Goal: Task Accomplishment & Management: Use online tool/utility

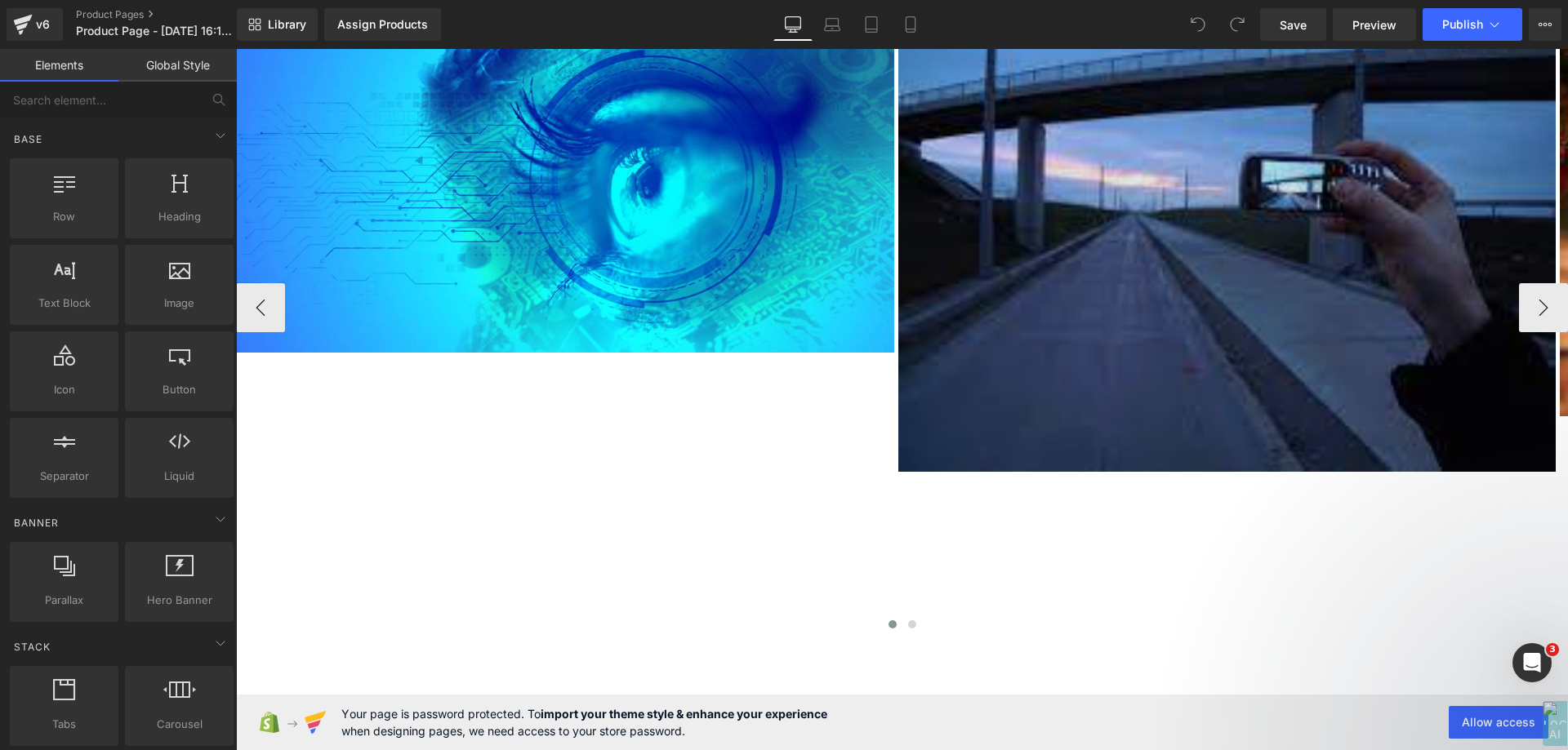
scroll to position [1098, 0]
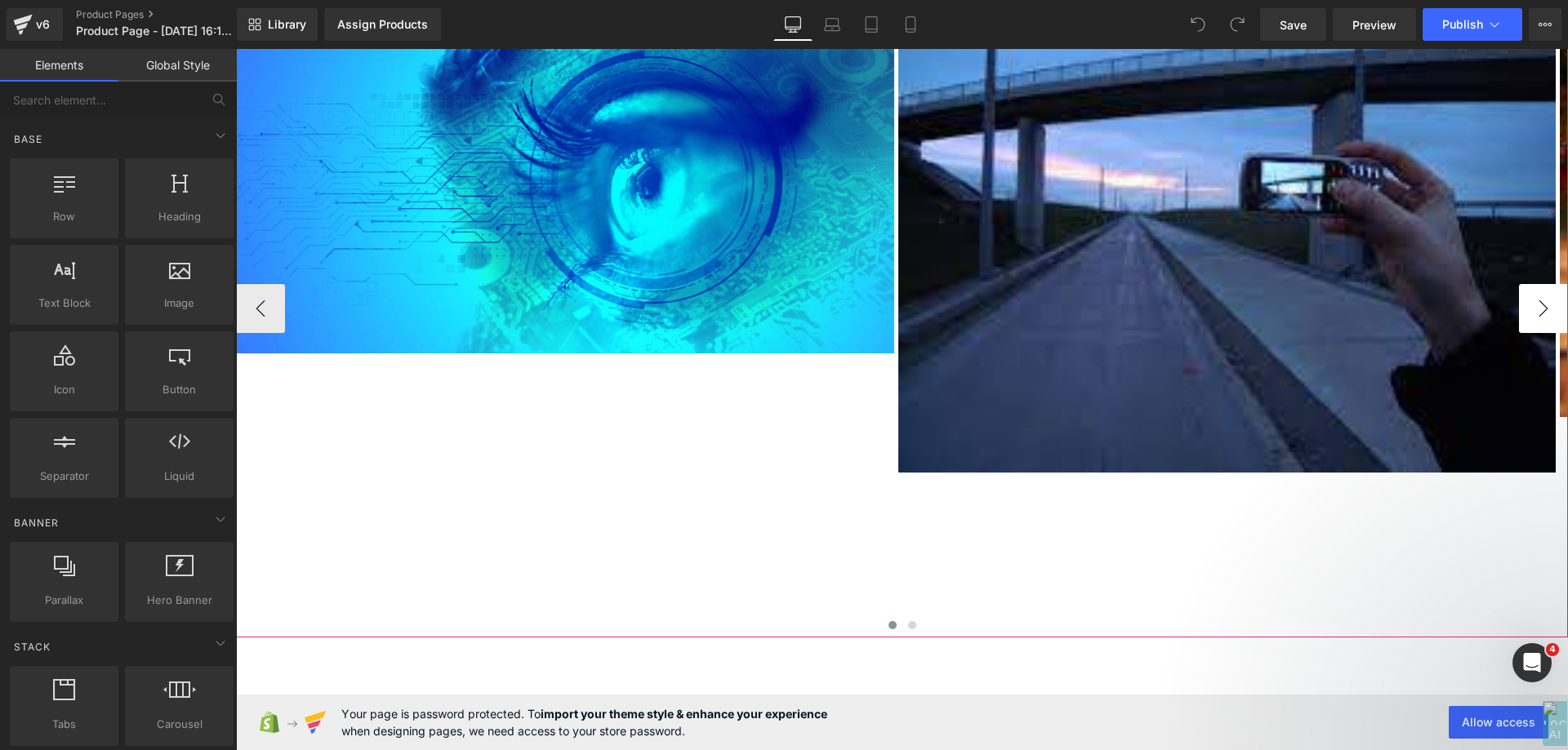
click at [1548, 316] on button "›" at bounding box center [1543, 308] width 49 height 49
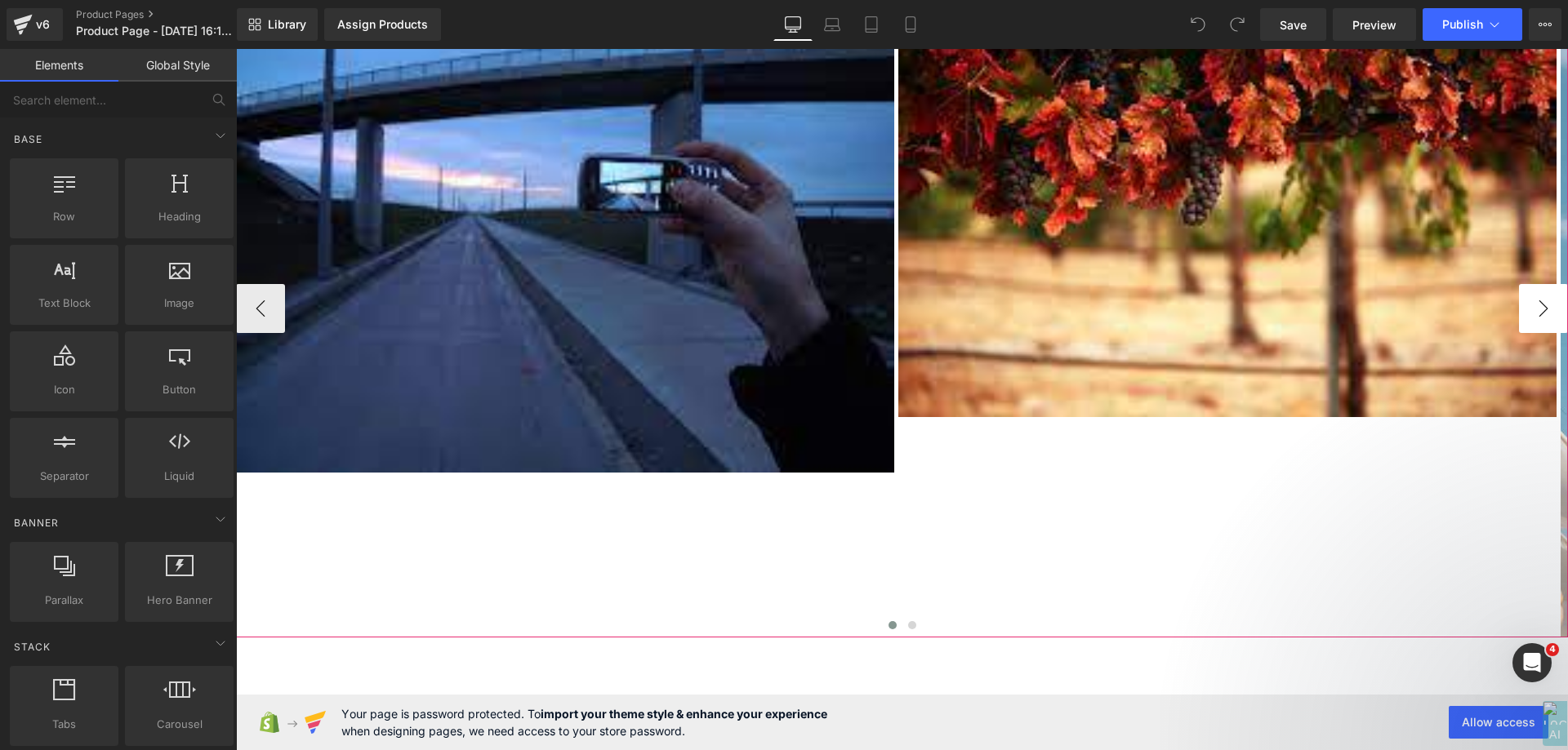
click at [1548, 316] on button "›" at bounding box center [1543, 308] width 49 height 49
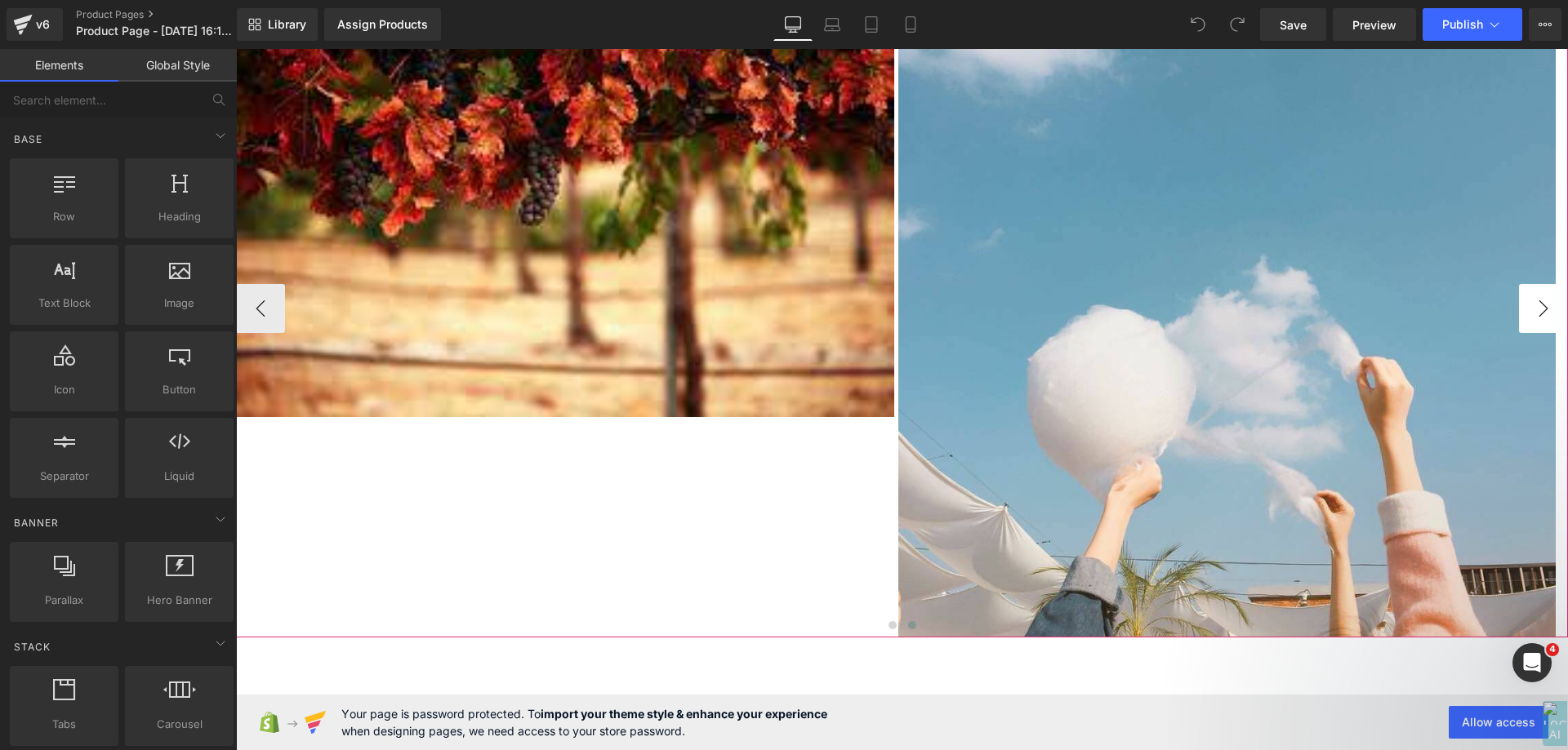
click at [1548, 316] on button "›" at bounding box center [1543, 308] width 49 height 49
click at [1538, 303] on button "›" at bounding box center [1543, 308] width 49 height 49
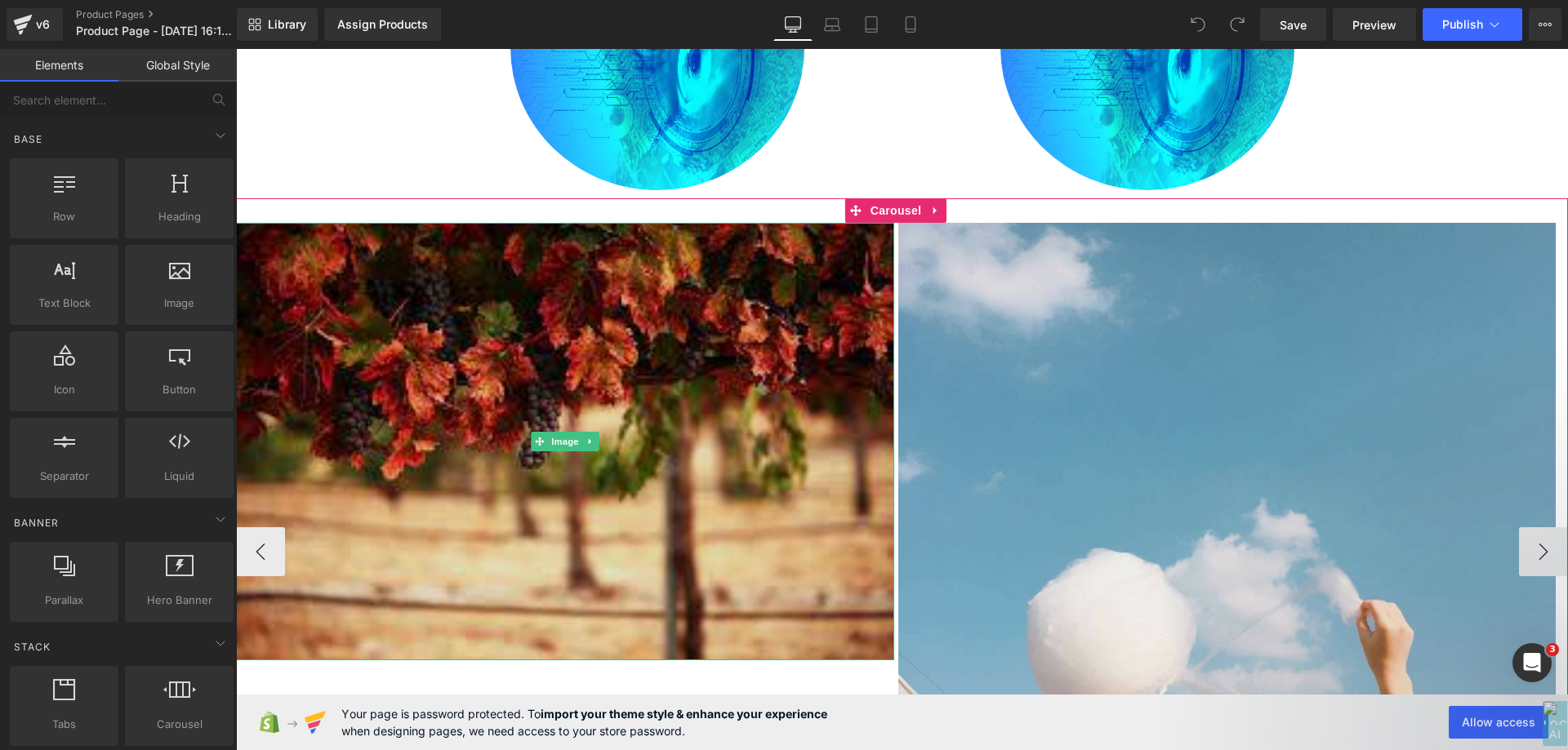
scroll to position [853, 0]
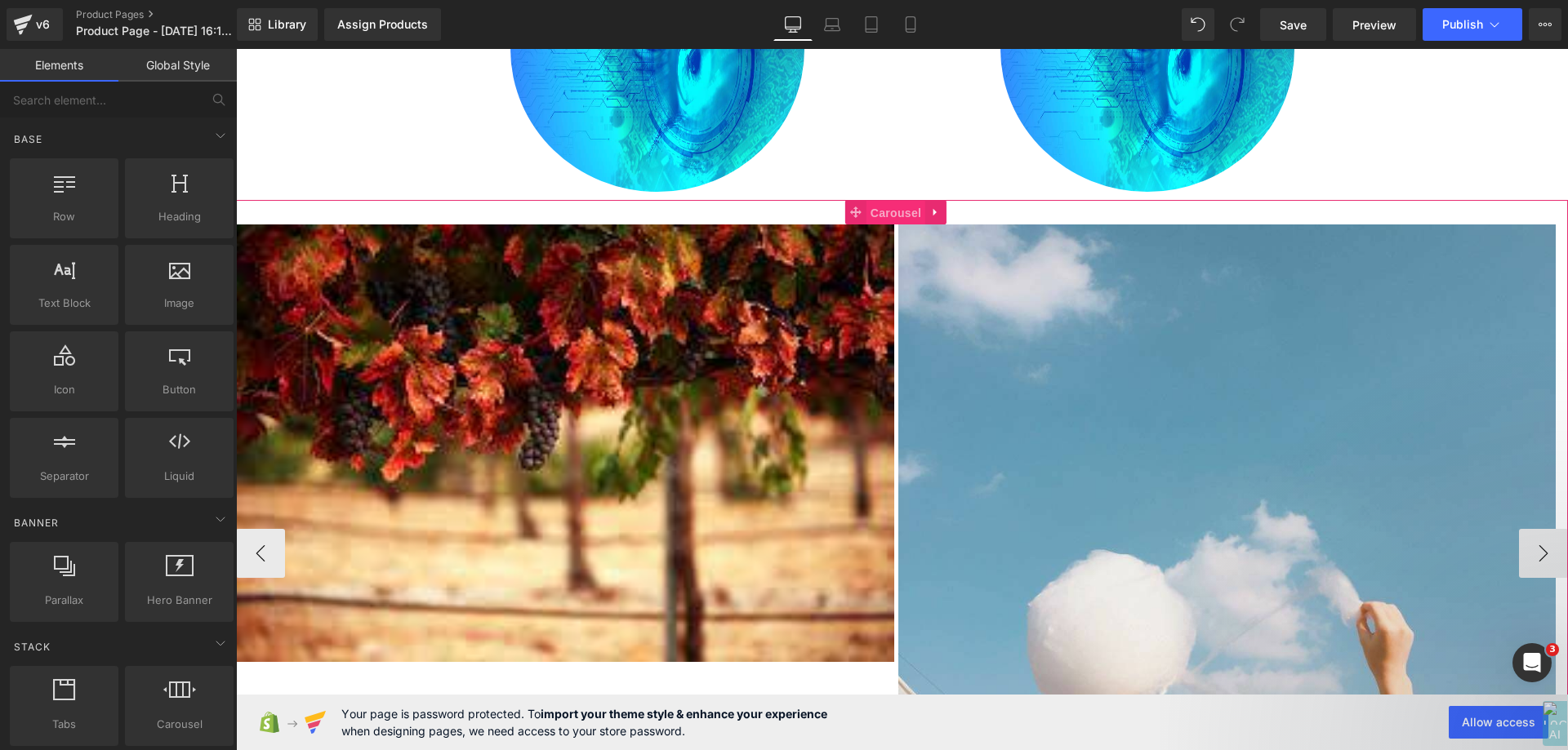
click at [902, 213] on span "Carousel" at bounding box center [896, 212] width 59 height 24
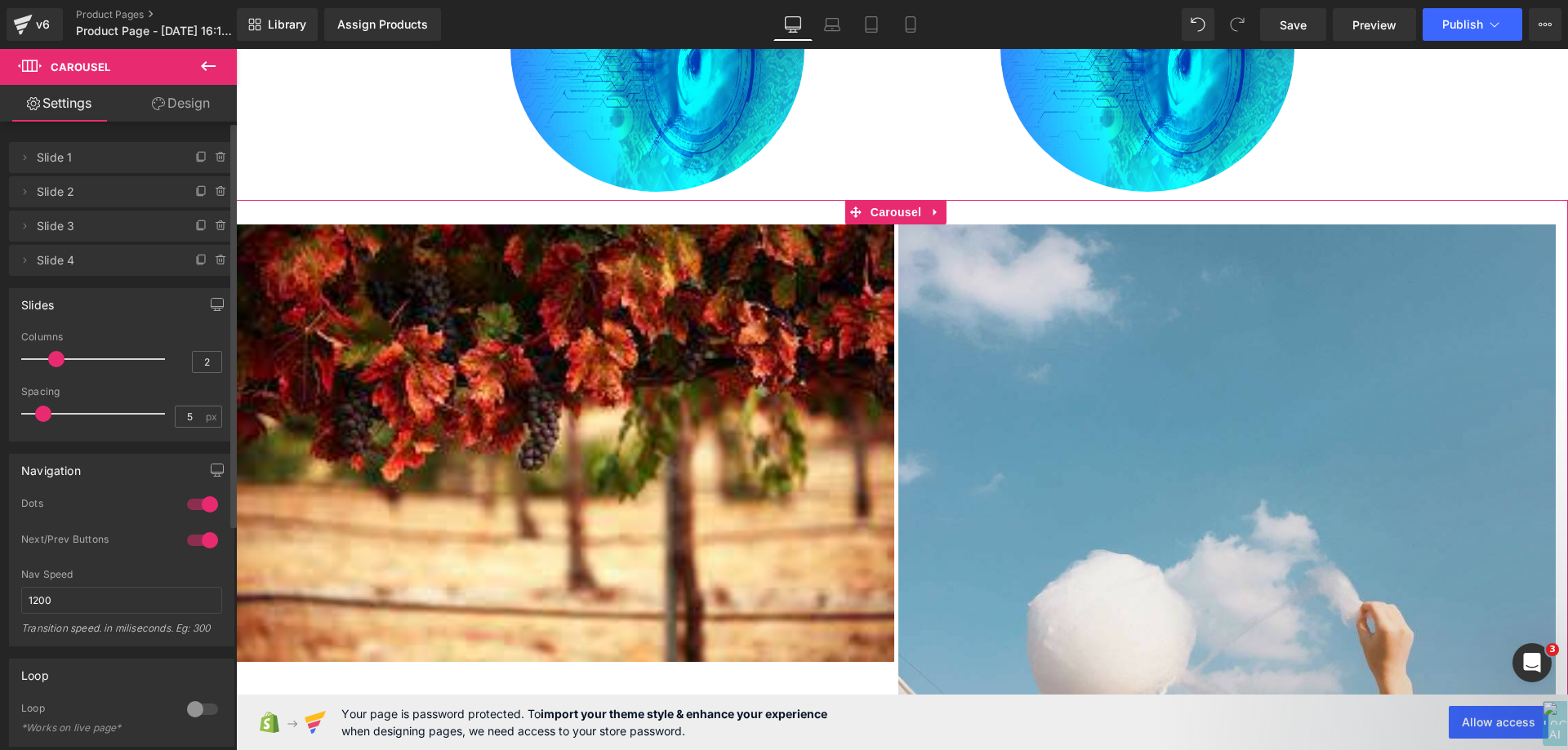
click at [46, 358] on p at bounding box center [93, 359] width 144 height 2
type input "1"
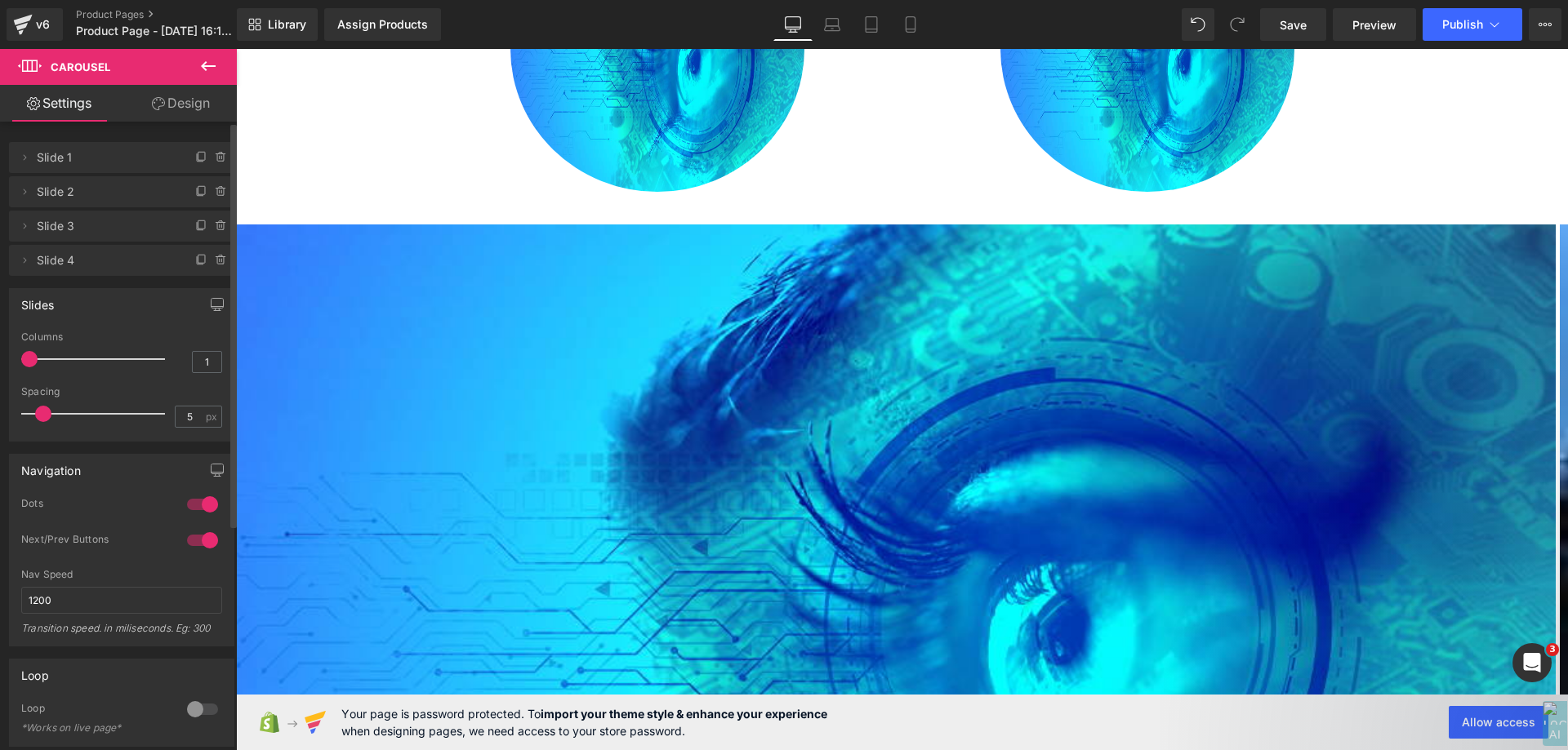
drag, startPoint x: 54, startPoint y: 358, endPoint x: 0, endPoint y: 358, distance: 54.0
click at [0, 358] on div "Slides 1 Columns 1 3 Columns 3 3 Columns 3 1 Columns 1 5px Spacing 5 px 5px Spa…" at bounding box center [122, 358] width 244 height 166
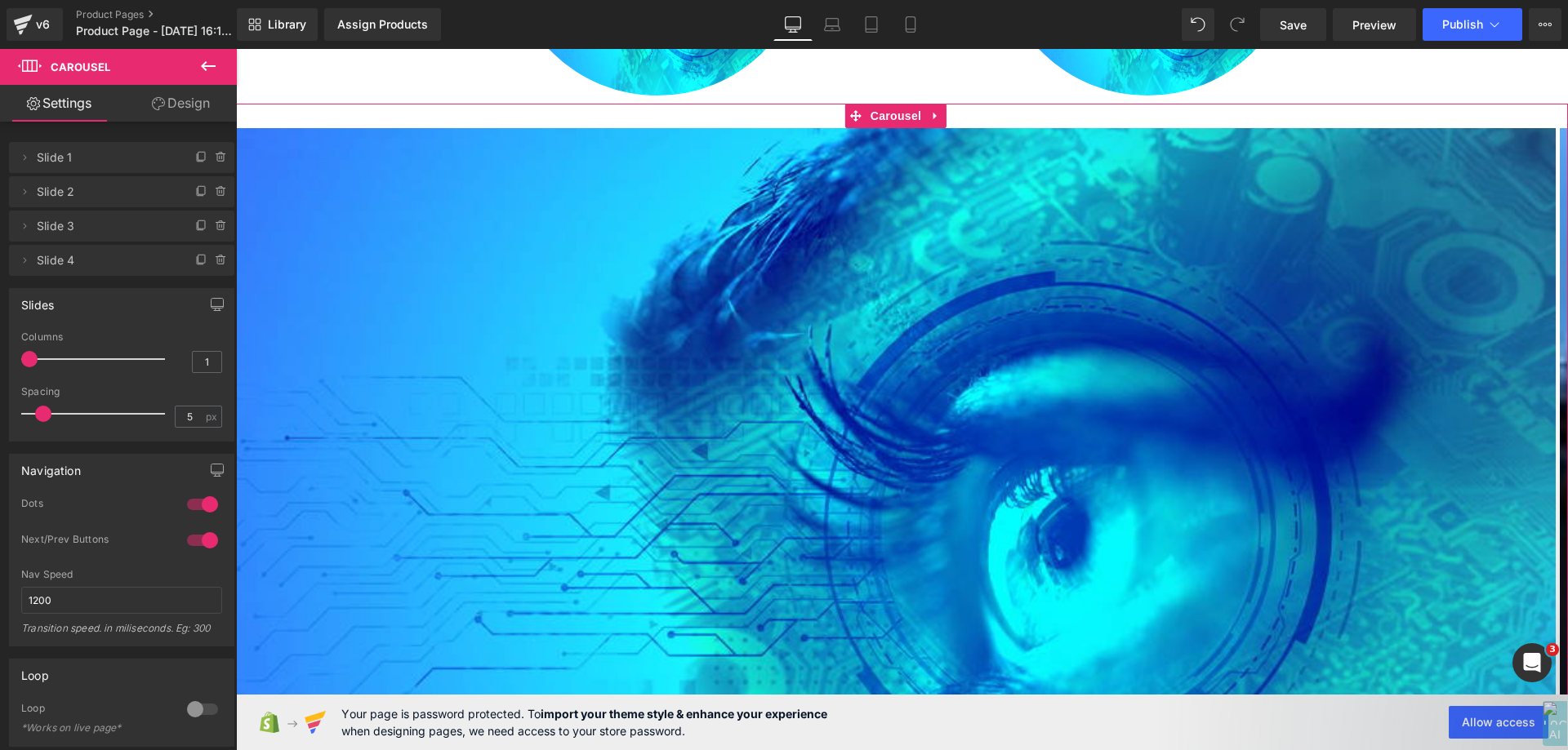
scroll to position [771, 0]
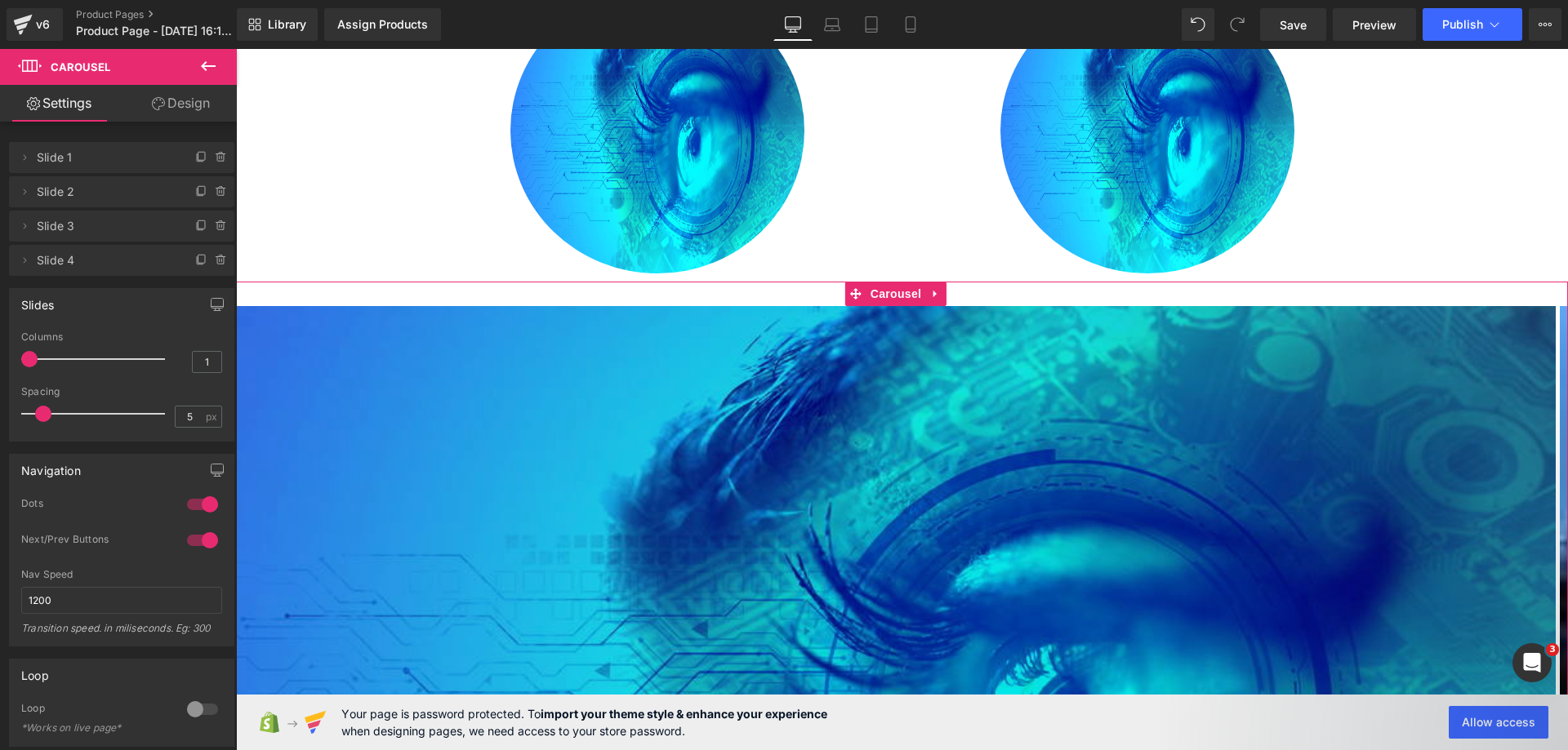
click at [880, 333] on img at bounding box center [896, 680] width 1319 height 749
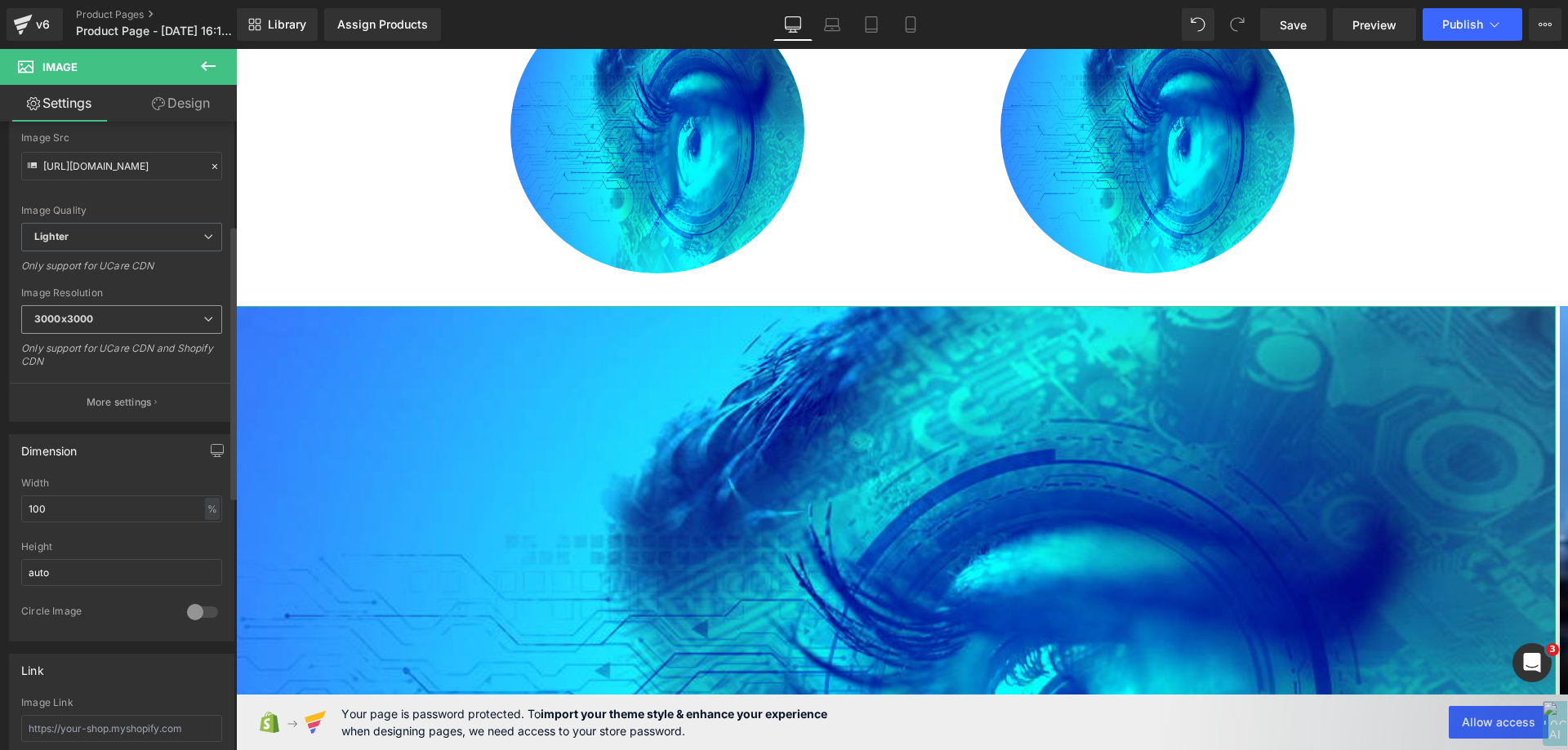
scroll to position [245, 0]
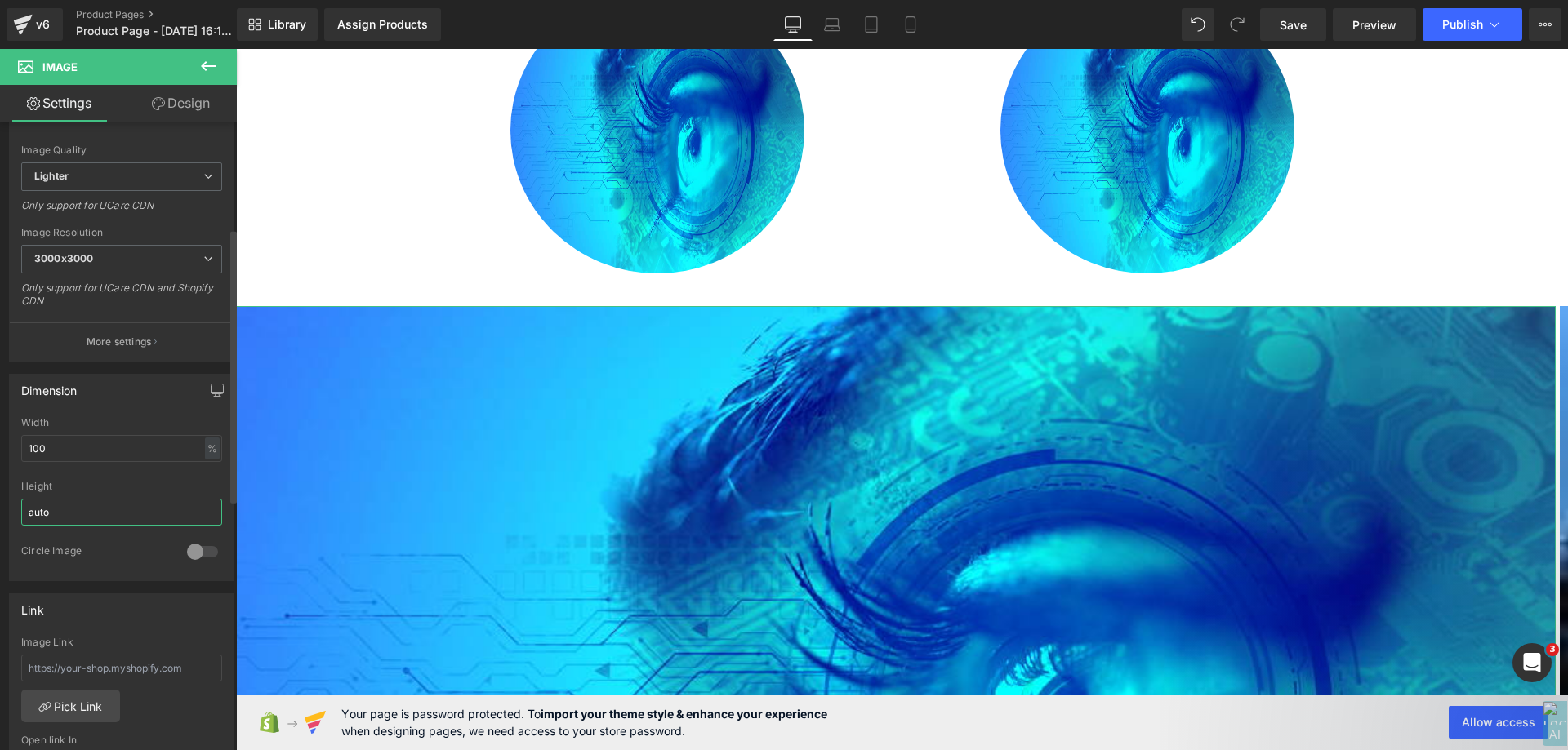
drag, startPoint x: 91, startPoint y: 511, endPoint x: 21, endPoint y: 513, distance: 70.0
click at [21, 513] on div "100% Width 100 % % px auto Height auto 0 Circle Image" at bounding box center [122, 499] width 224 height 163
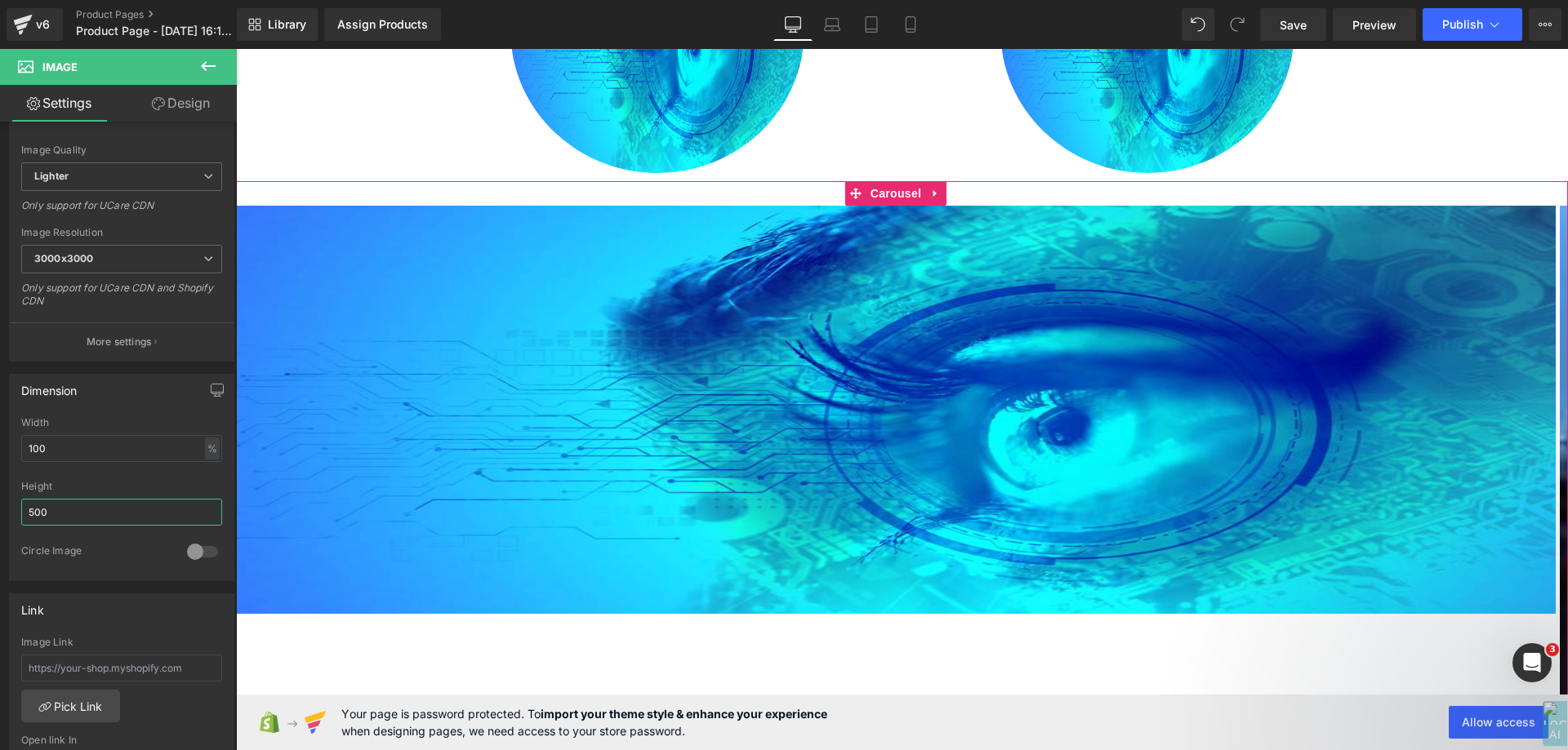
scroll to position [853, 0]
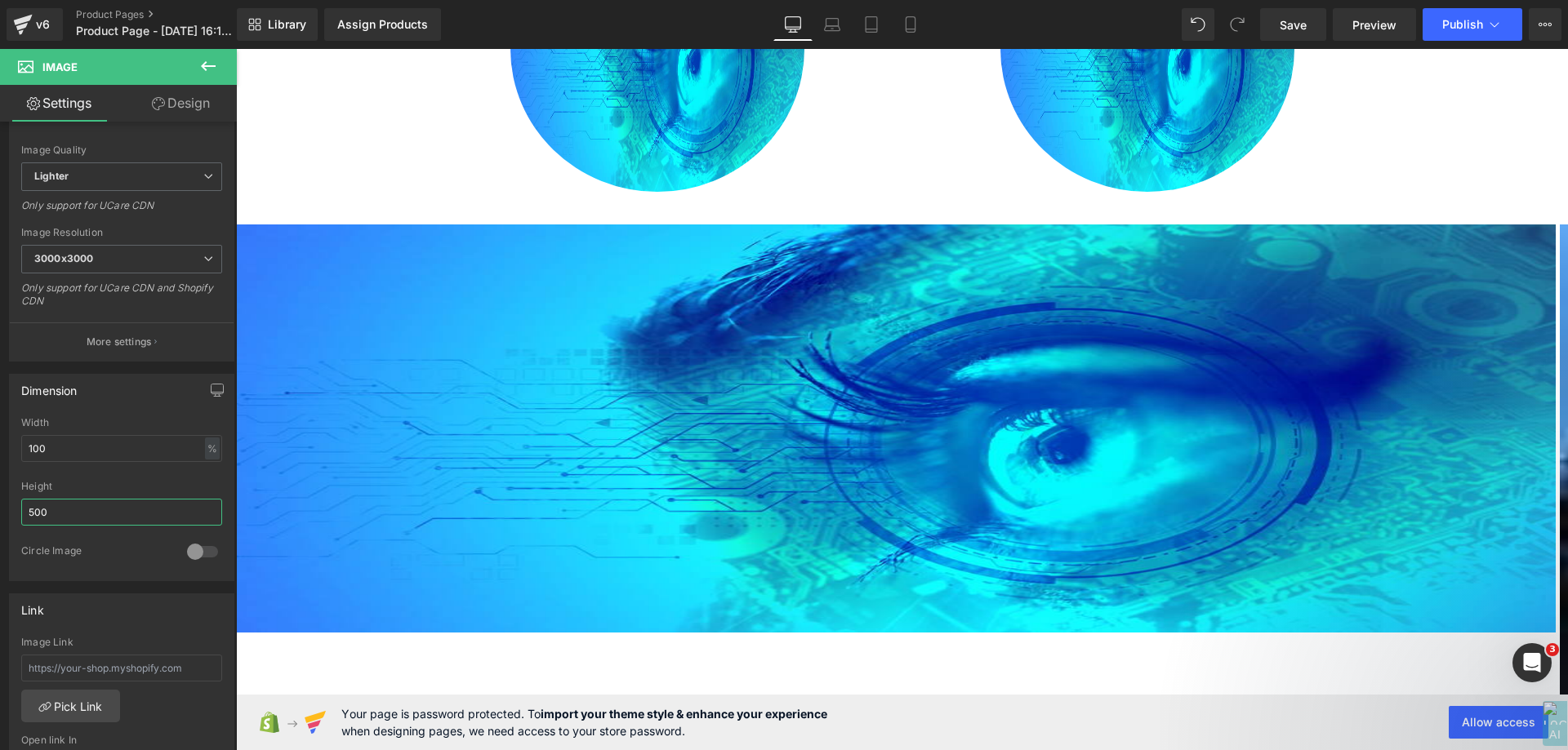
type input "500"
click at [200, 57] on icon at bounding box center [209, 66] width 20 height 20
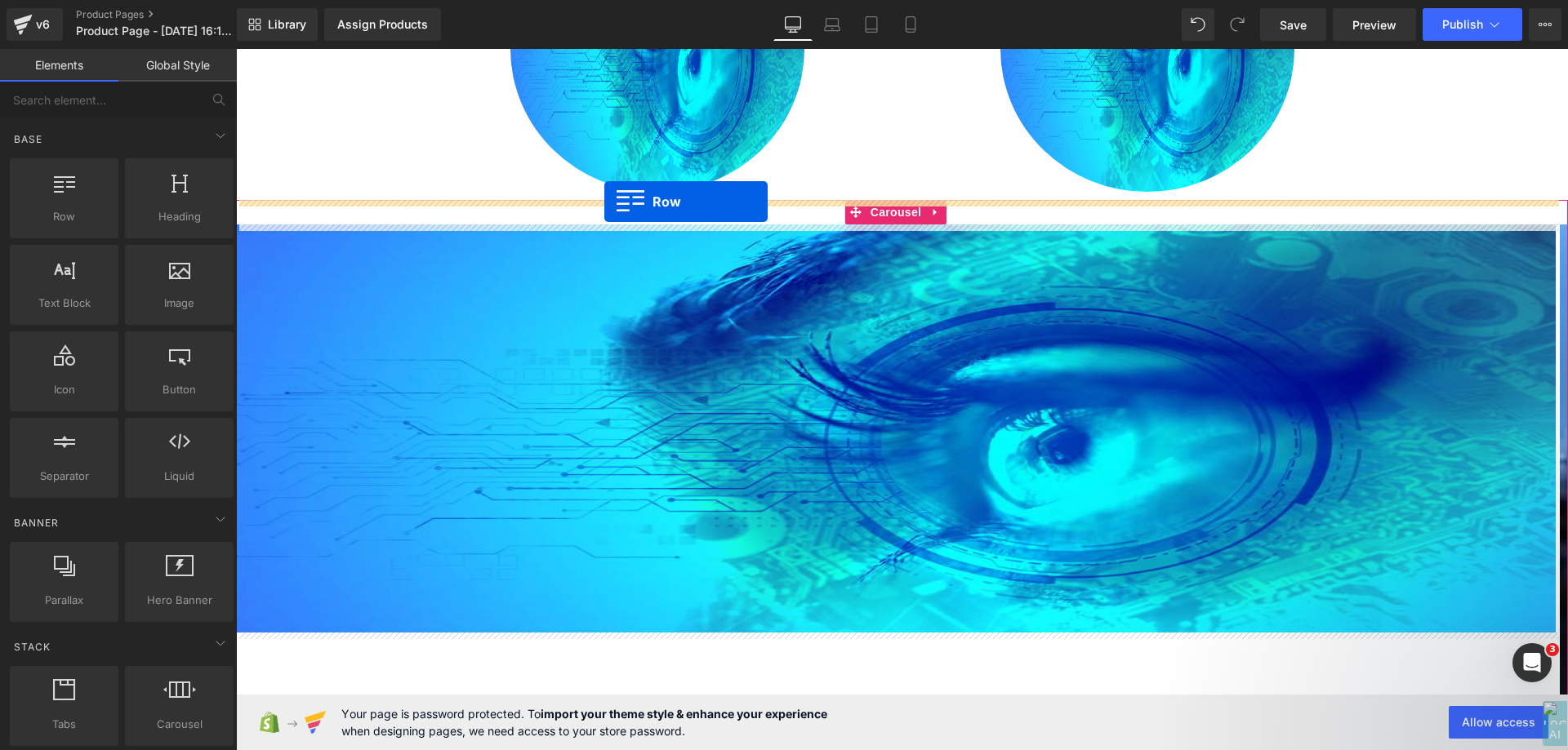
drag, startPoint x: 298, startPoint y: 243, endPoint x: 604, endPoint y: 201, distance: 308.9
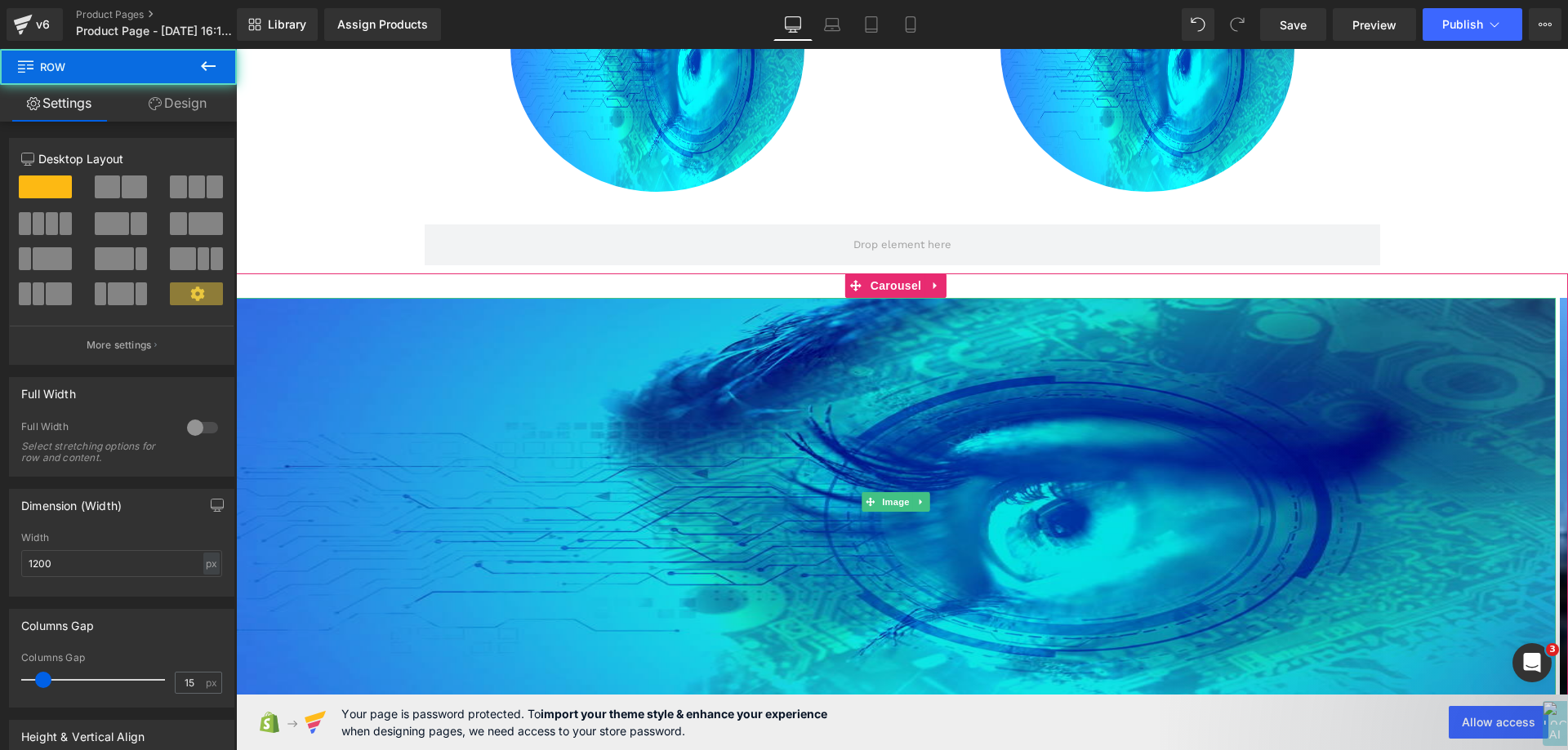
click at [728, 337] on img at bounding box center [896, 502] width 1319 height 408
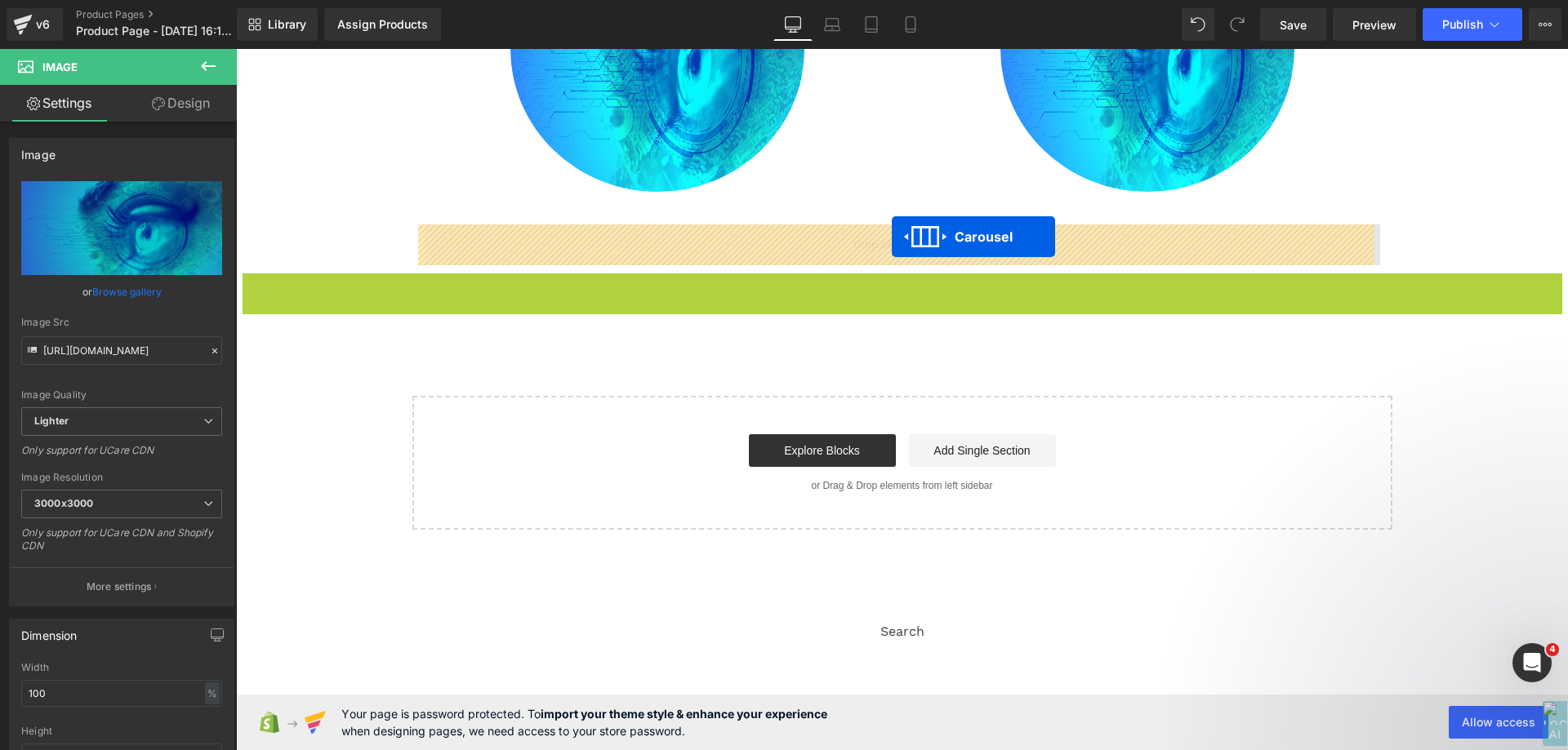
drag, startPoint x: 885, startPoint y: 284, endPoint x: 891, endPoint y: 237, distance: 47.4
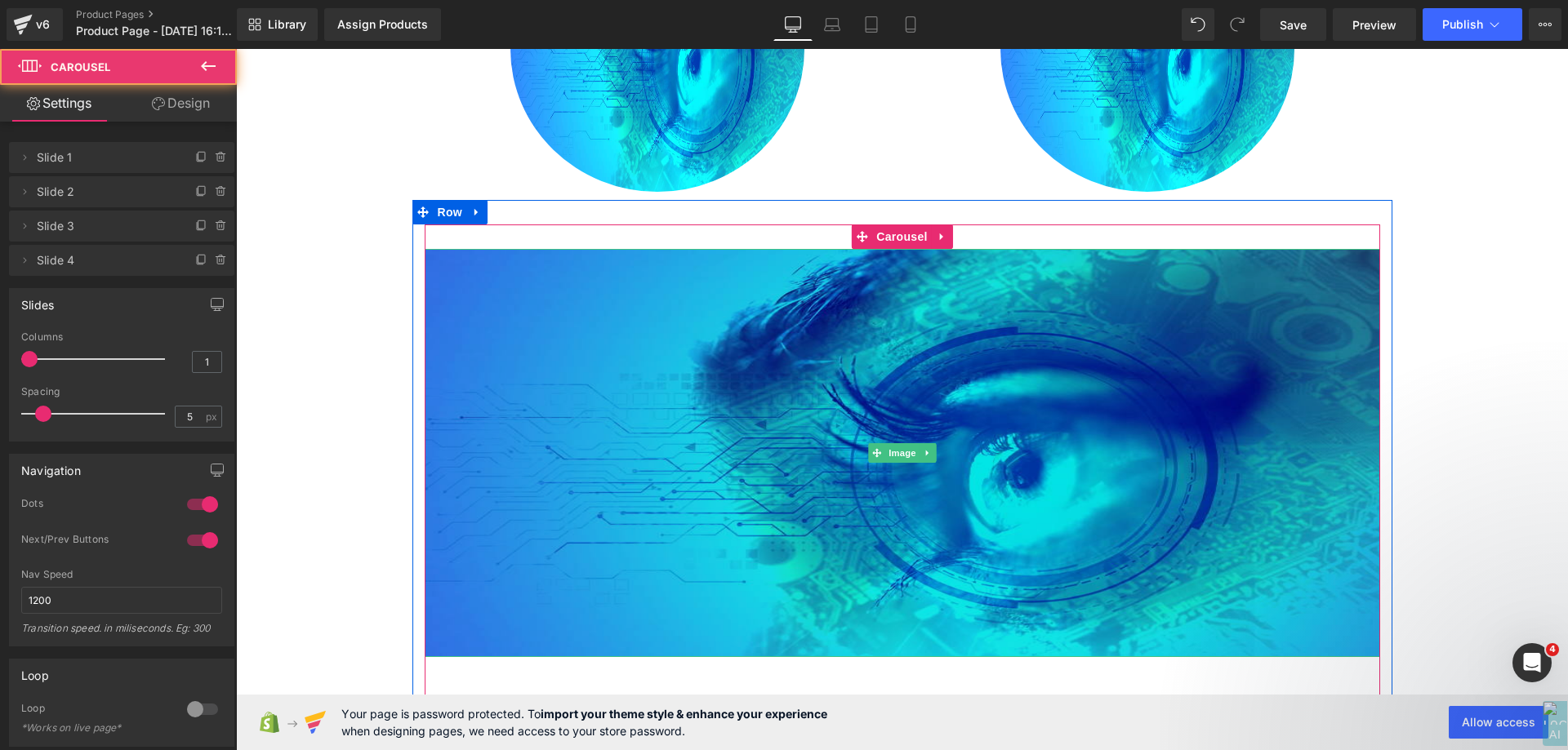
scroll to position [1098, 0]
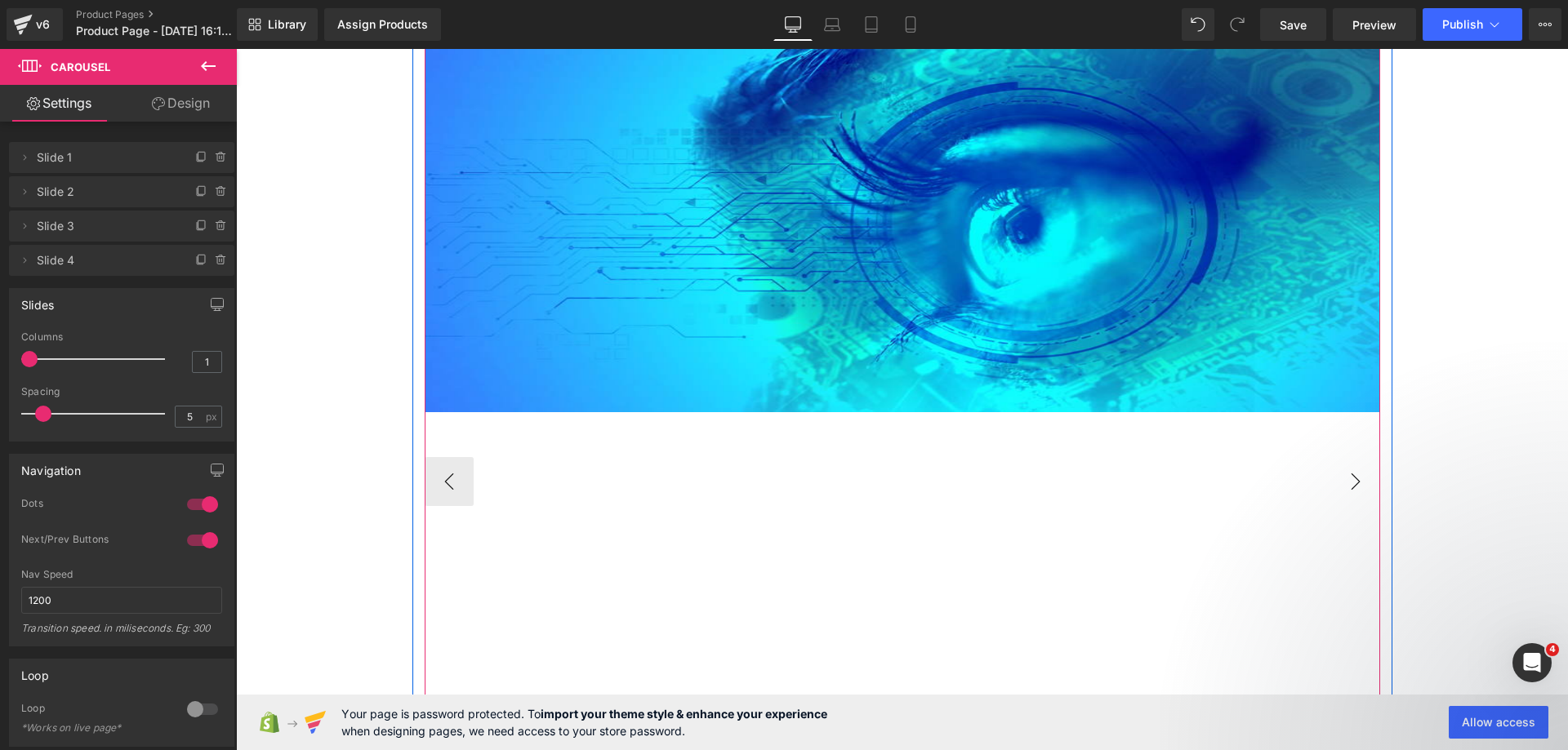
click at [1356, 487] on button "›" at bounding box center [1355, 482] width 49 height 49
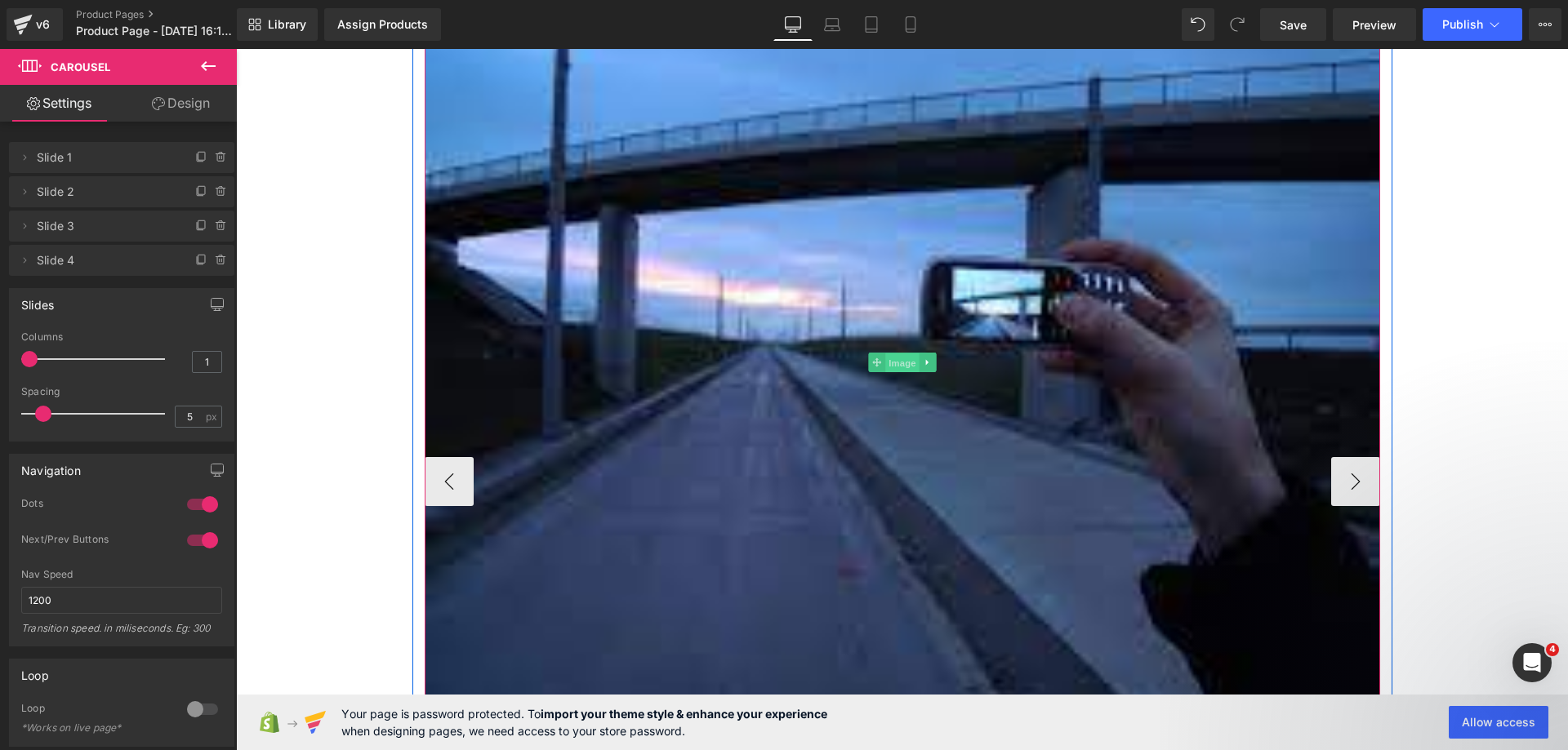
click at [886, 365] on span "Image" at bounding box center [902, 362] width 34 height 20
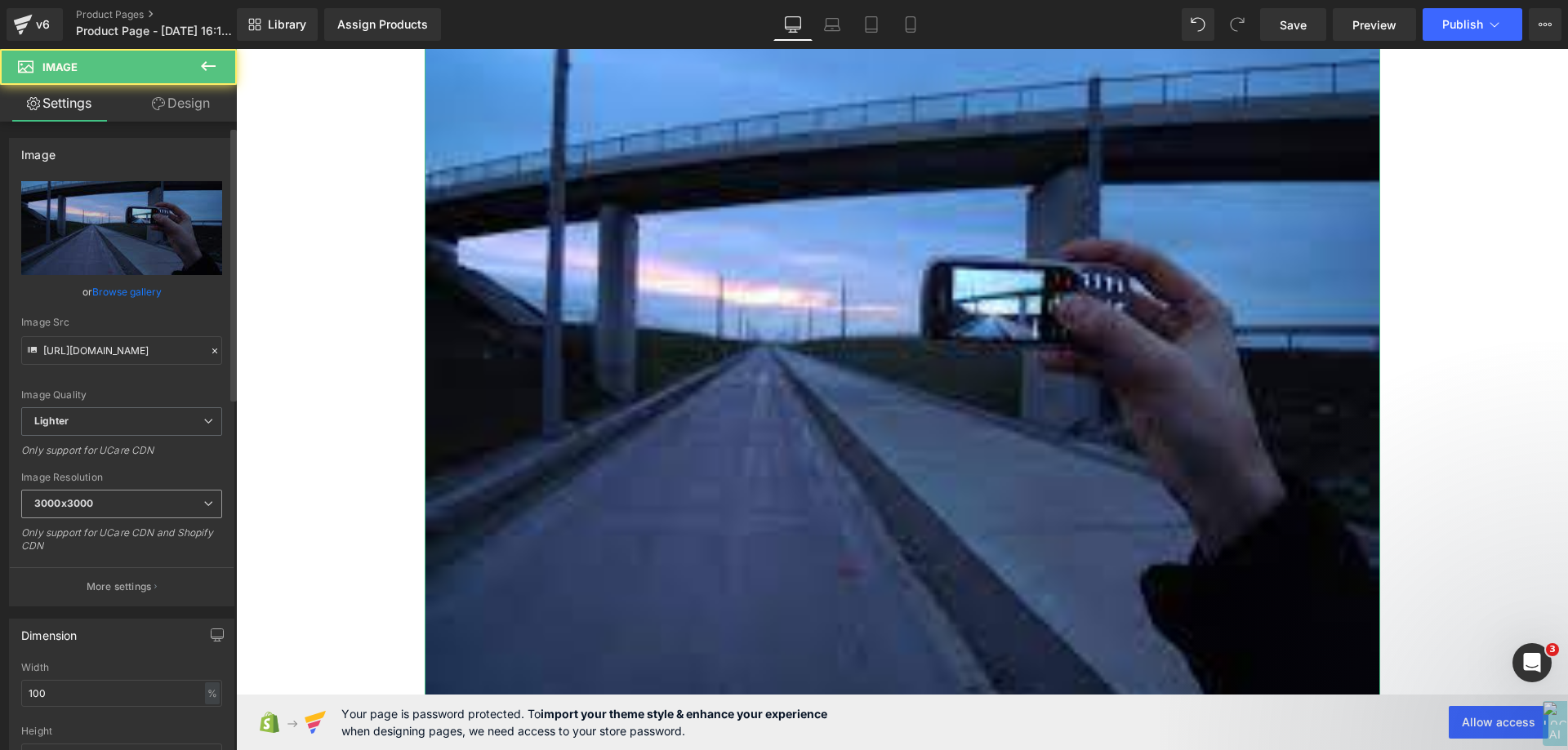
scroll to position [327, 0]
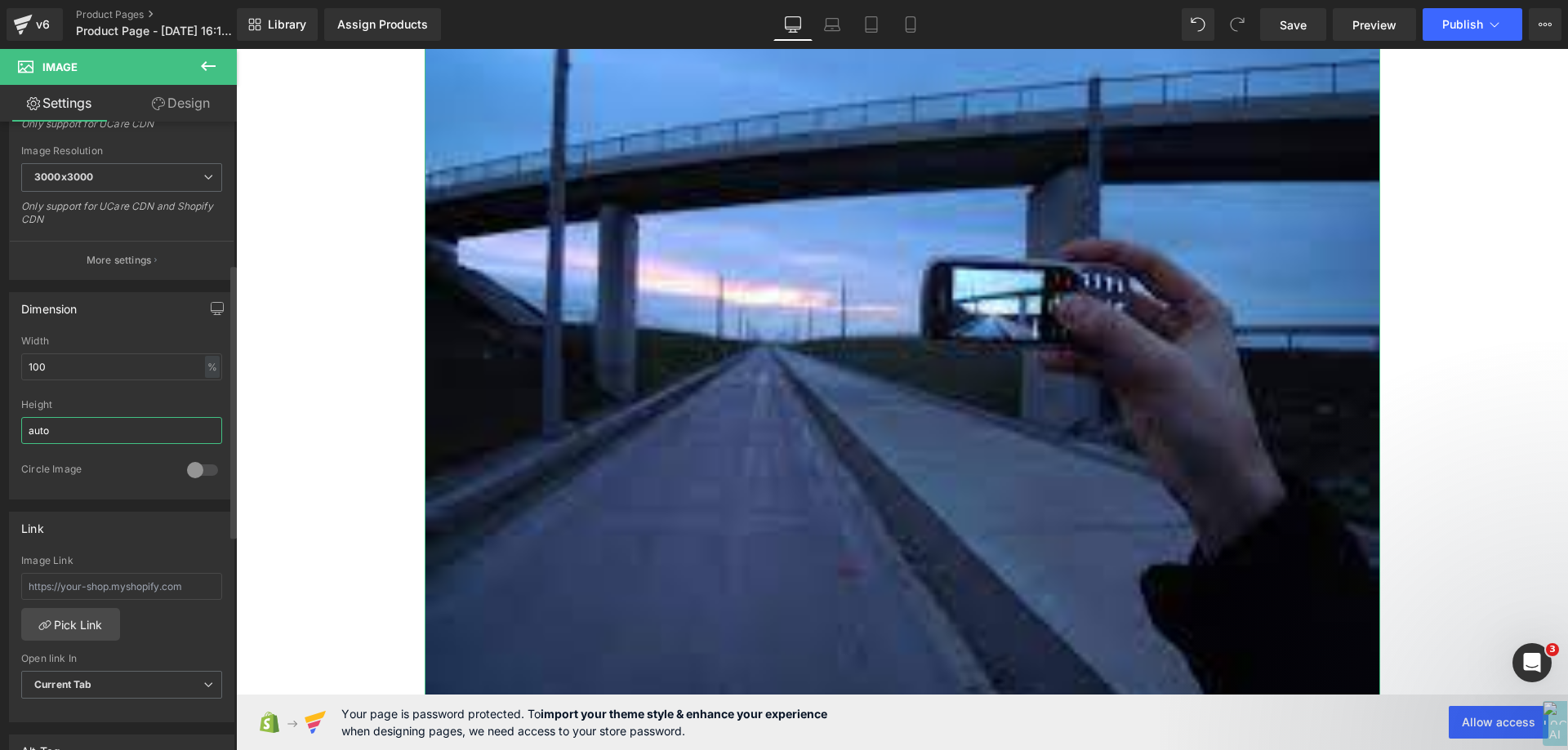
drag, startPoint x: 75, startPoint y: 429, endPoint x: 0, endPoint y: 439, distance: 75.7
click at [0, 439] on div "Dimension 100% Width 100 % % px auto Height auto 0 Circle Image" at bounding box center [122, 389] width 244 height 219
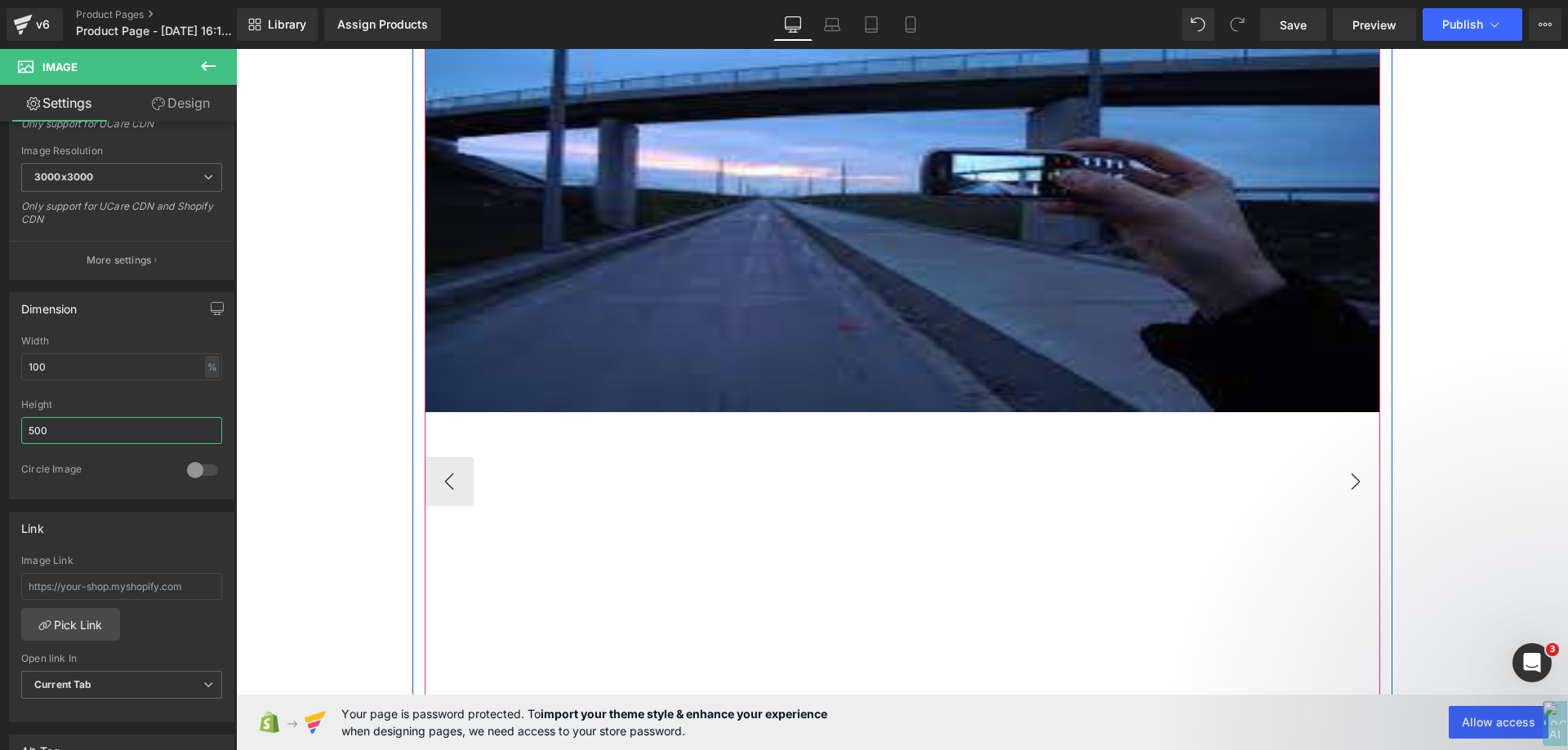
type input "500"
click at [1333, 482] on button "›" at bounding box center [1355, 482] width 49 height 49
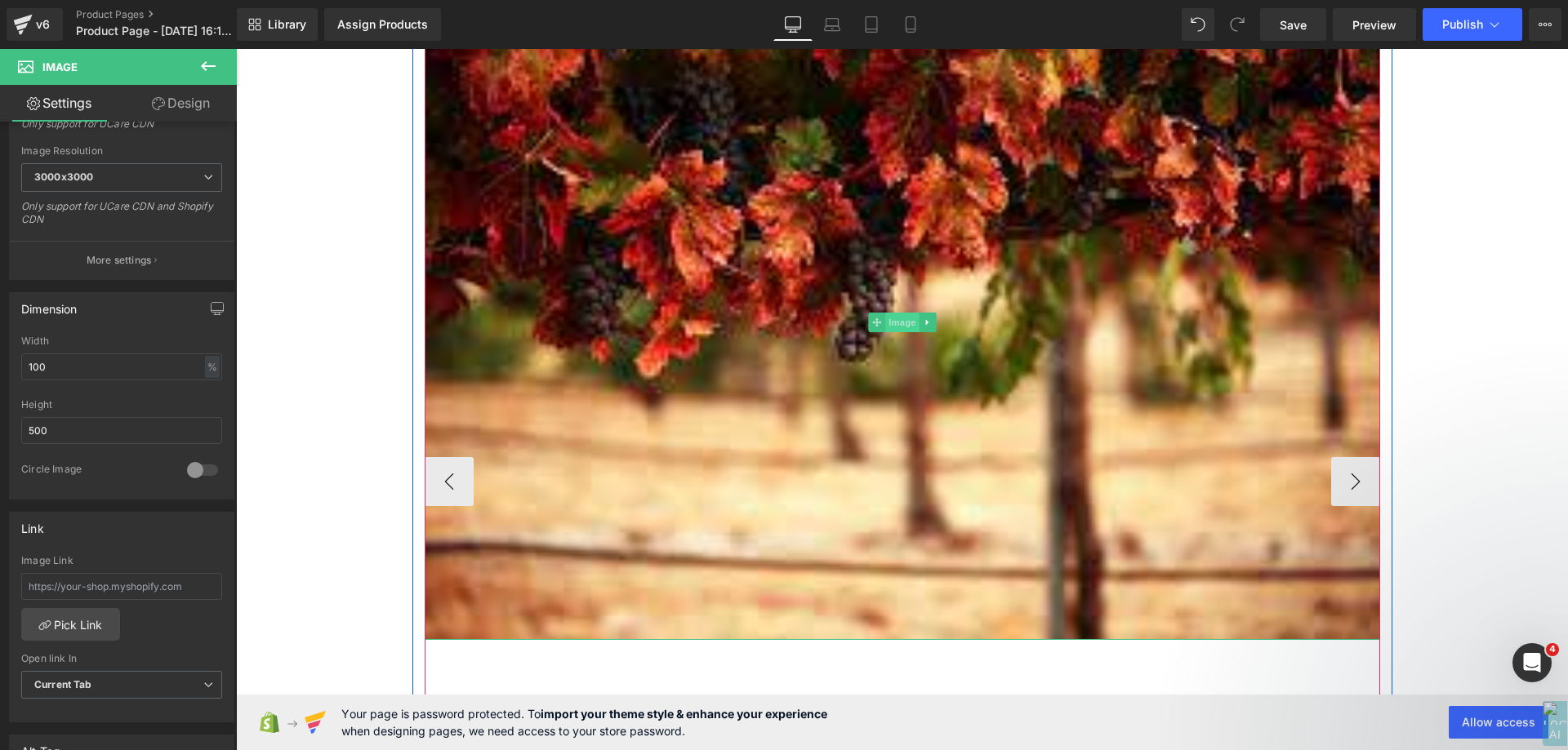
click at [899, 322] on span "Image" at bounding box center [902, 322] width 34 height 20
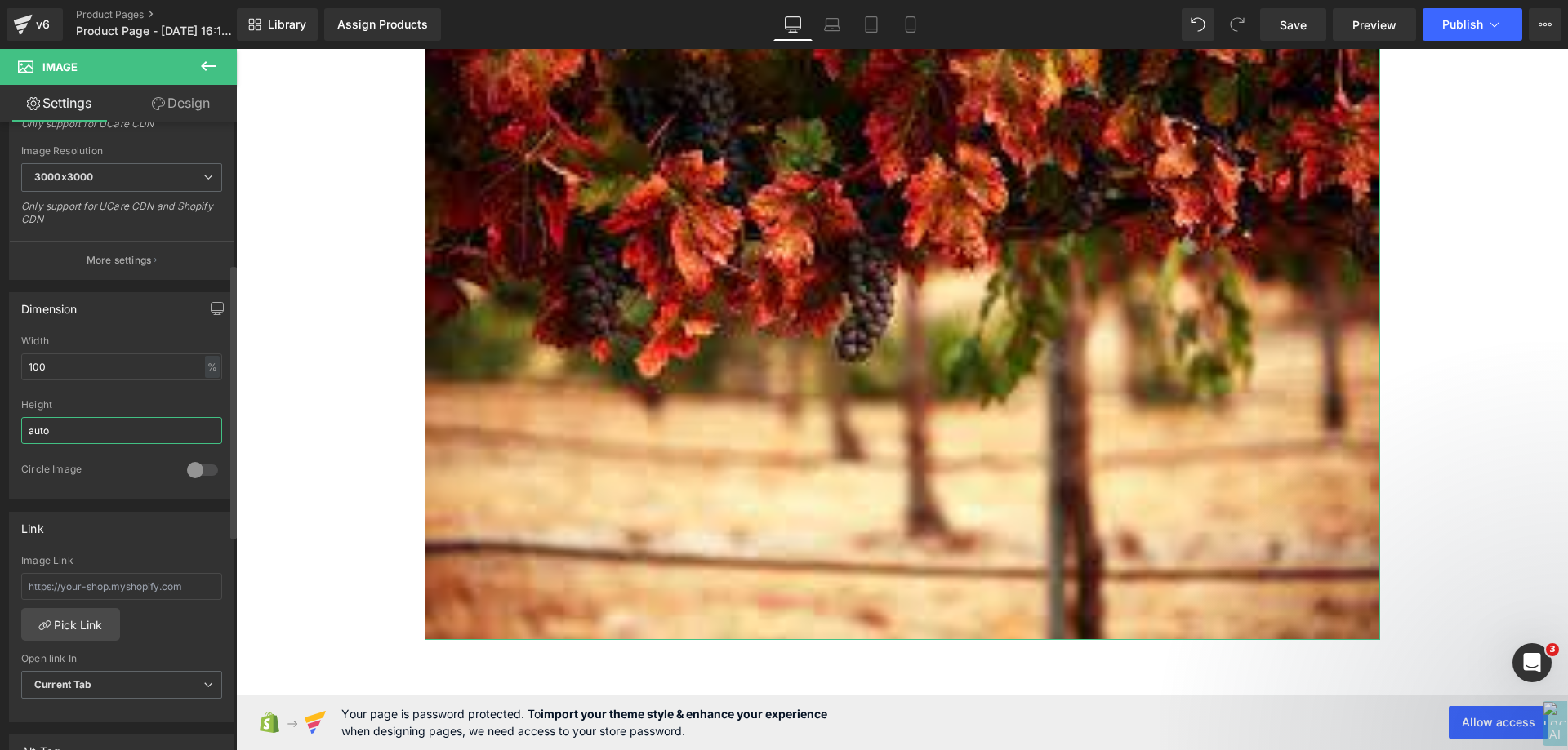
drag, startPoint x: 83, startPoint y: 439, endPoint x: 0, endPoint y: 442, distance: 83.1
click at [0, 442] on div "Dimension 100% Width 100 % % px auto Height auto 0 Circle Image" at bounding box center [122, 389] width 244 height 219
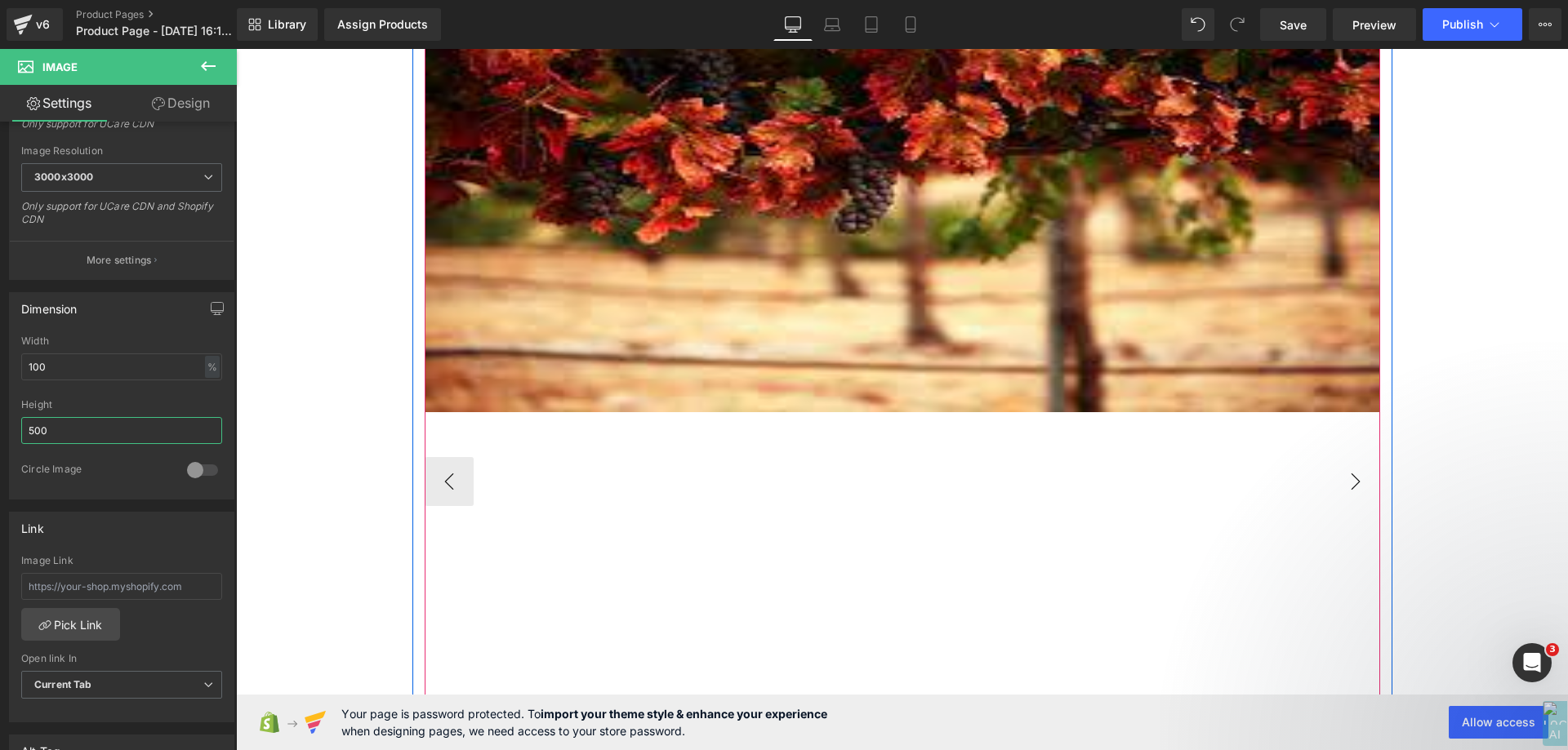
type input "500"
click at [1349, 480] on button "›" at bounding box center [1355, 482] width 49 height 49
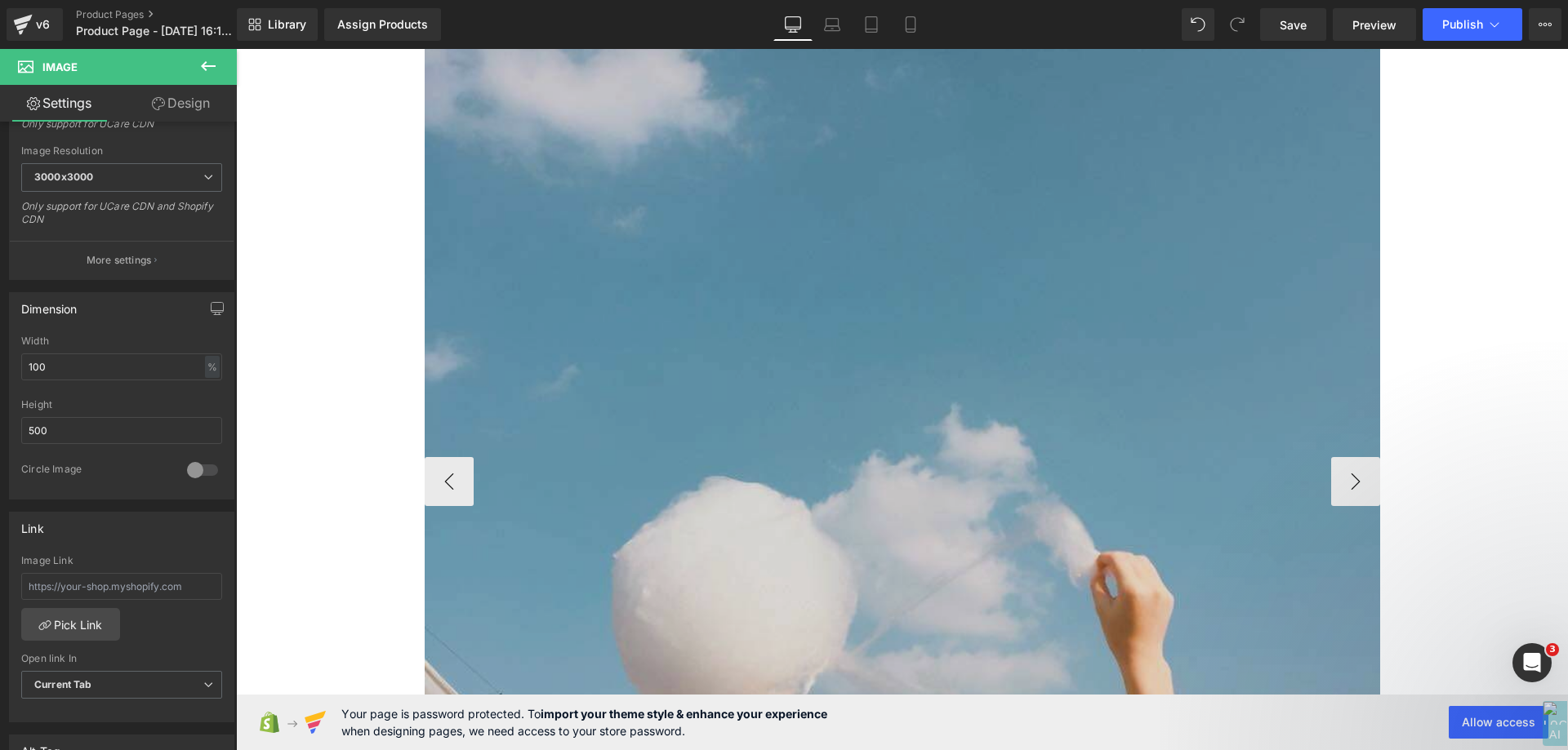
click at [783, 396] on img at bounding box center [901, 482] width 955 height 955
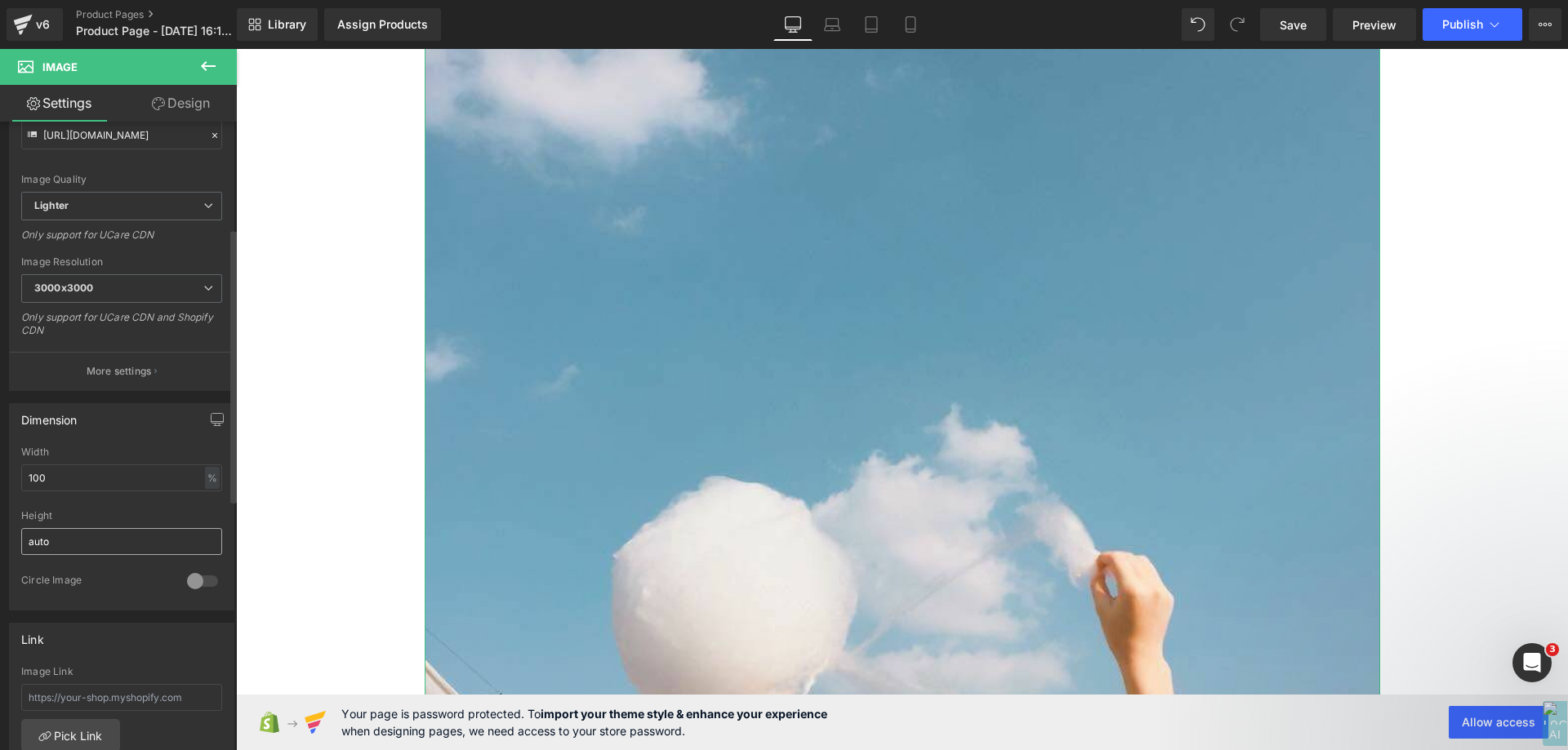
scroll to position [245, 0]
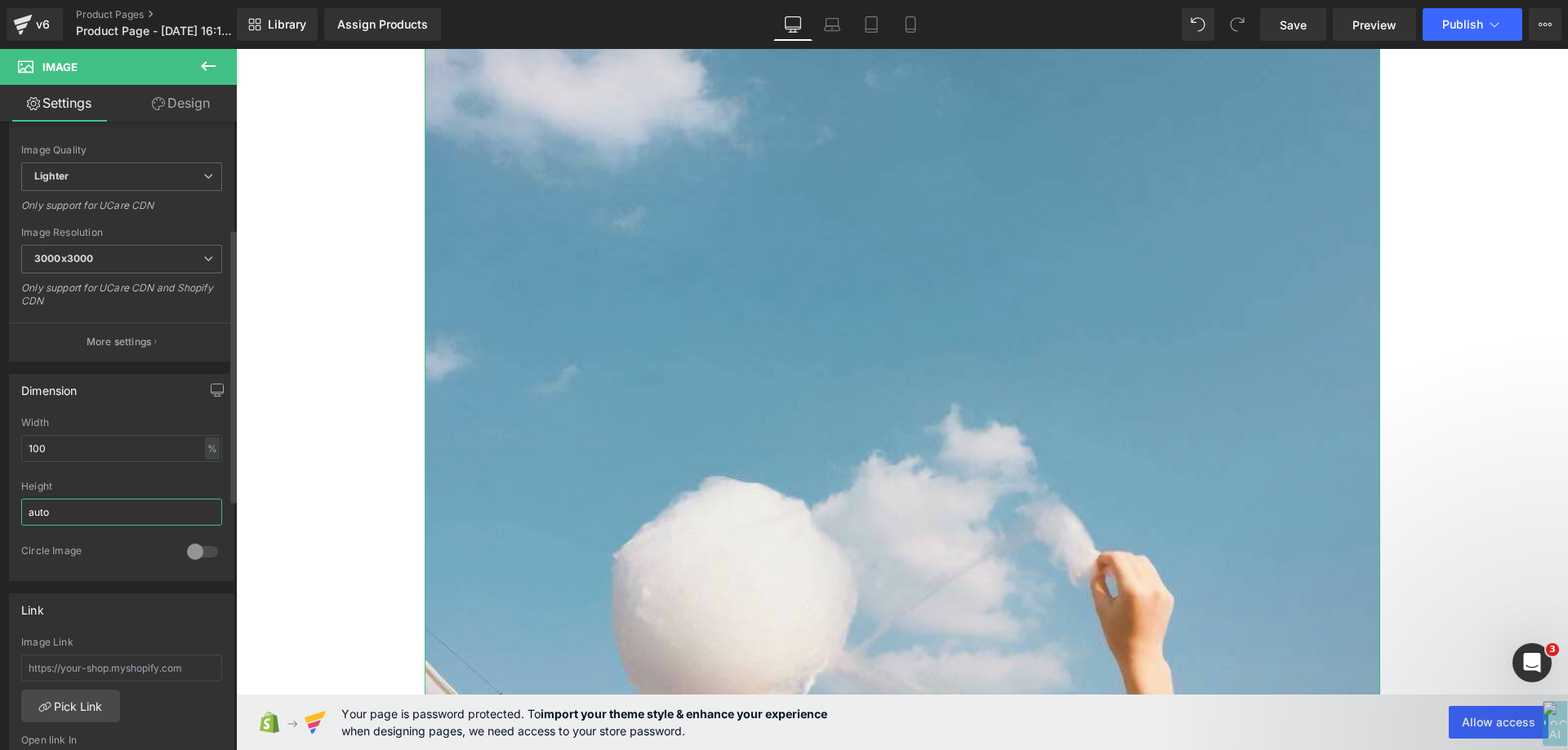
drag, startPoint x: 51, startPoint y: 516, endPoint x: 9, endPoint y: 519, distance: 42.1
click at [9, 519] on div "Dimension 100% Width 100 % % px auto Height auto 0 Circle Image" at bounding box center [122, 478] width 226 height 208
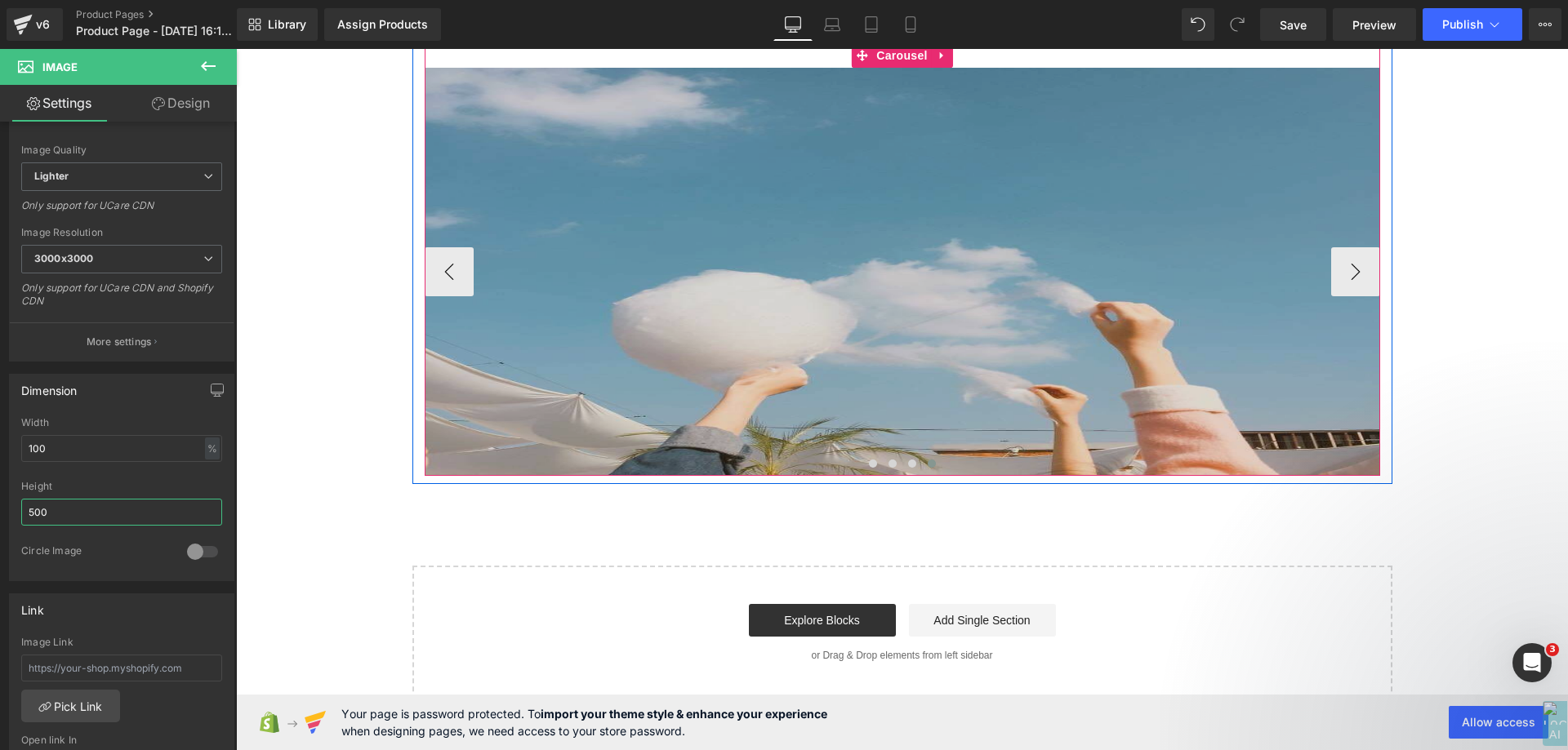
scroll to position [935, 0]
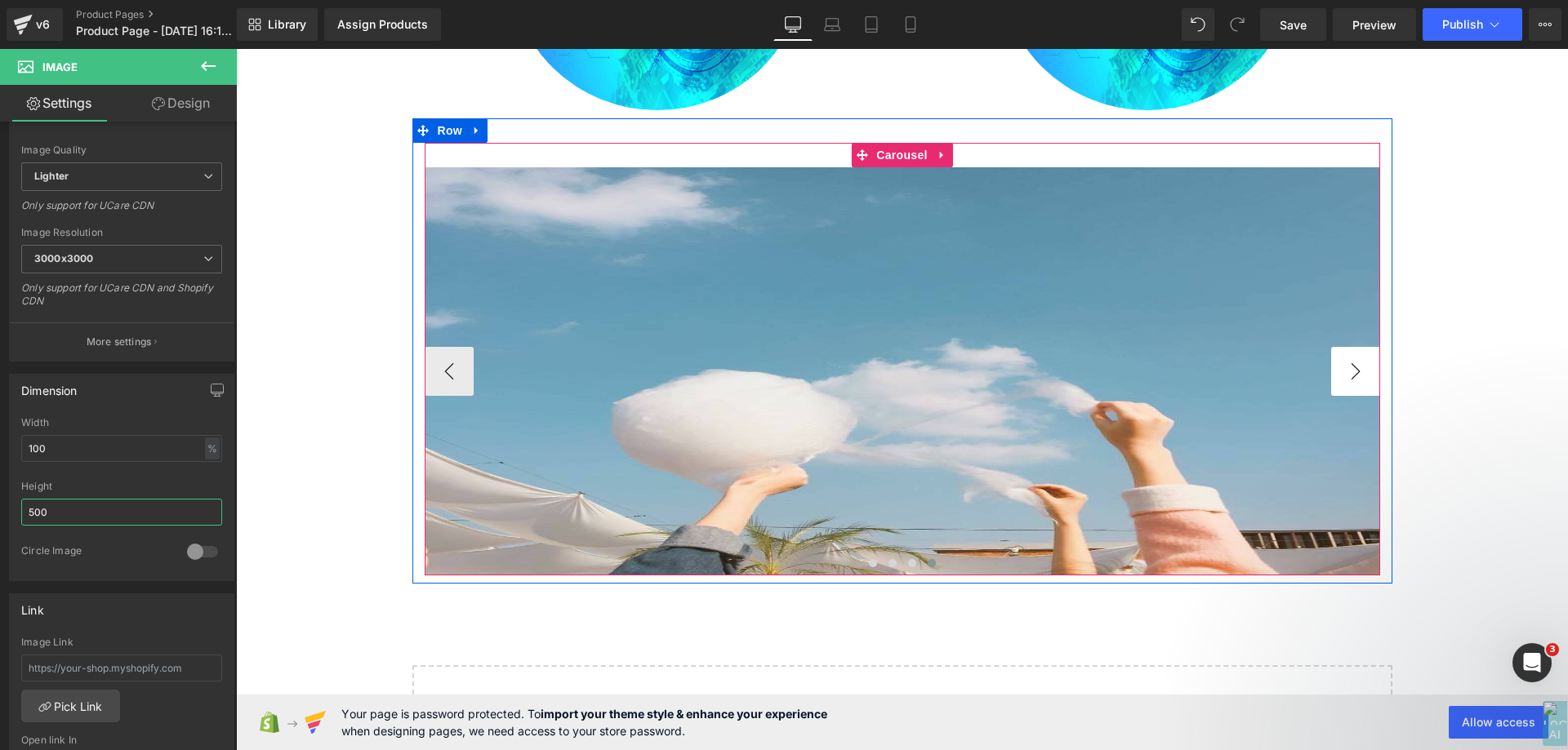
type input "500"
click at [1331, 386] on button "›" at bounding box center [1355, 371] width 49 height 49
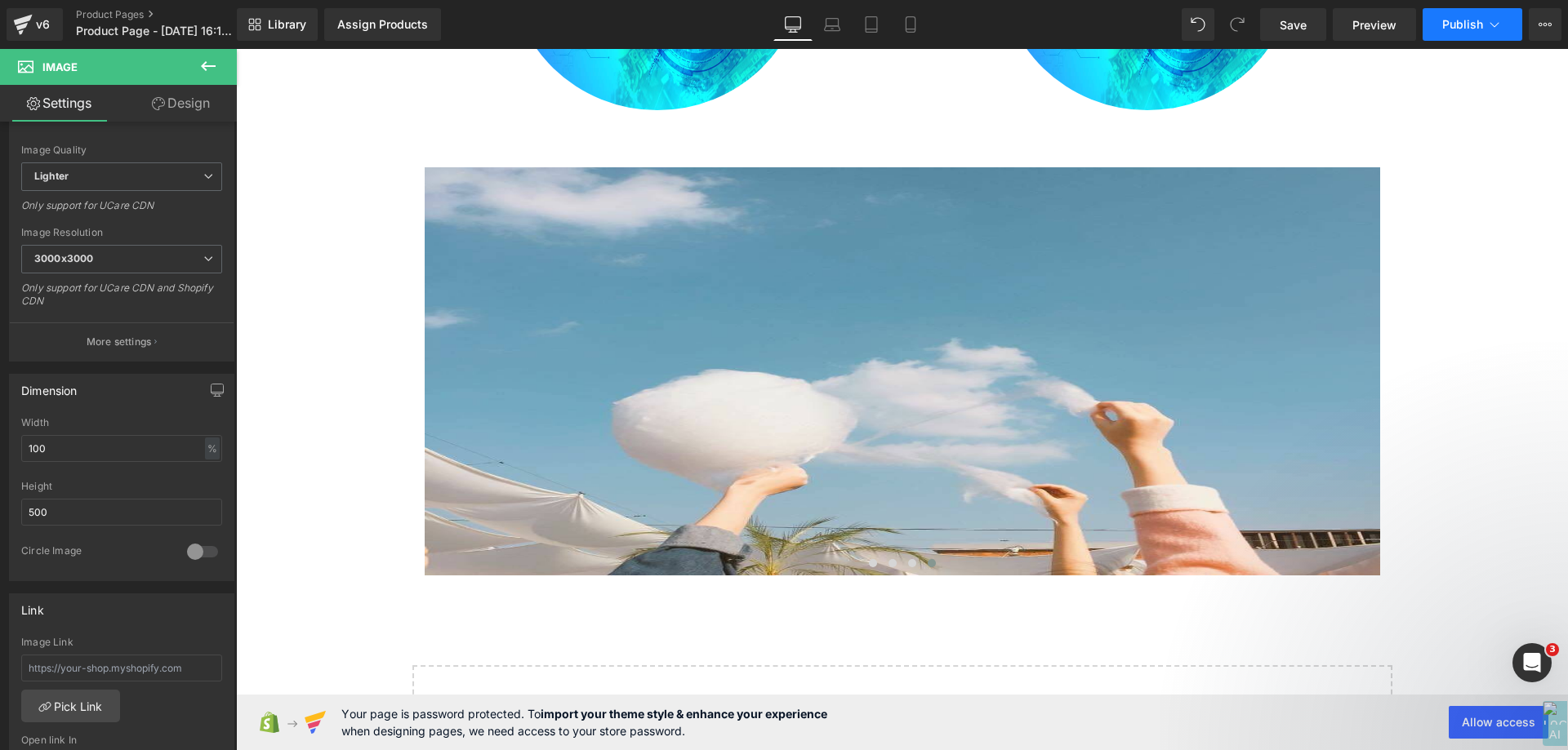
click at [1470, 26] on span "Publish" at bounding box center [1462, 24] width 41 height 13
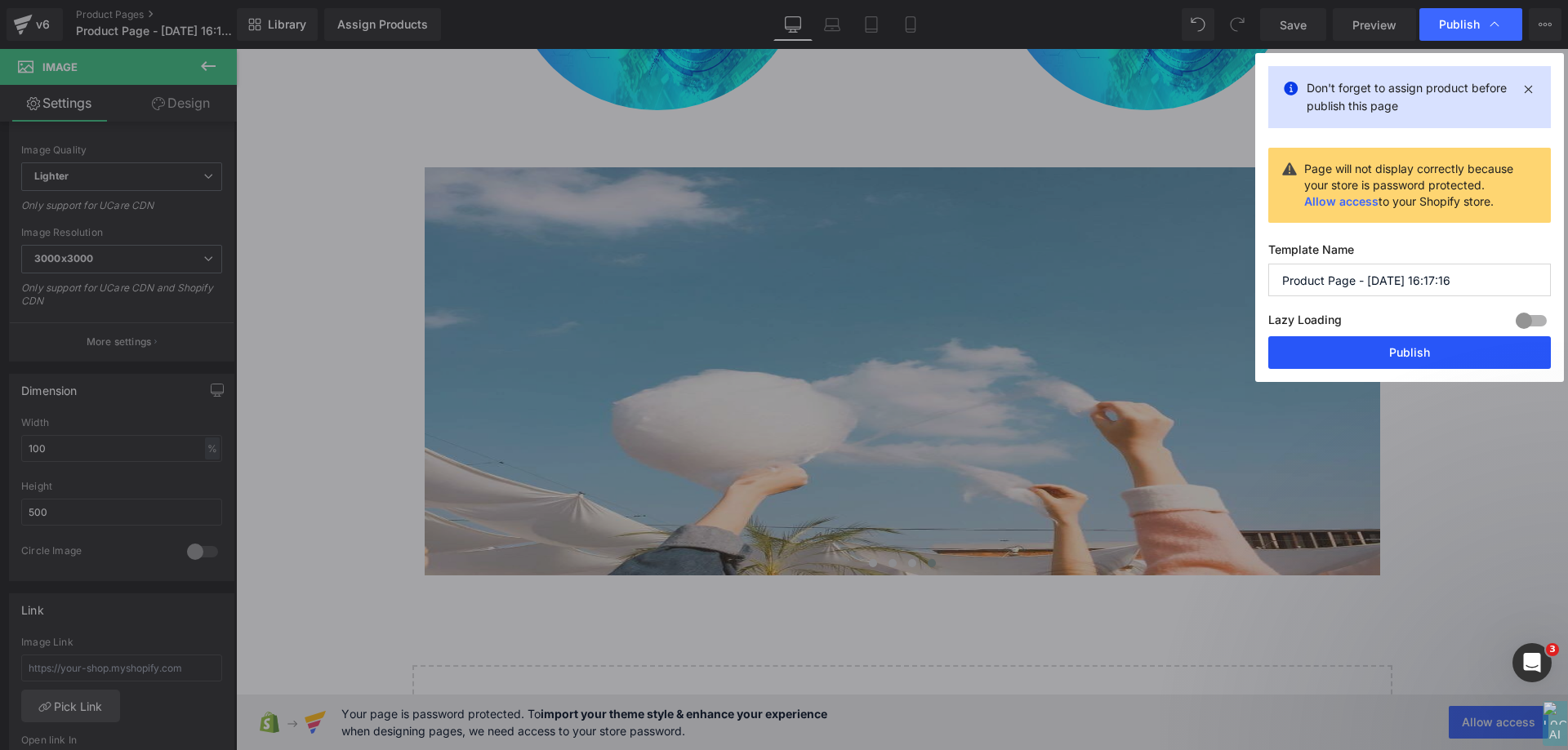
click at [1407, 345] on button "Publish" at bounding box center [1410, 353] width 283 height 32
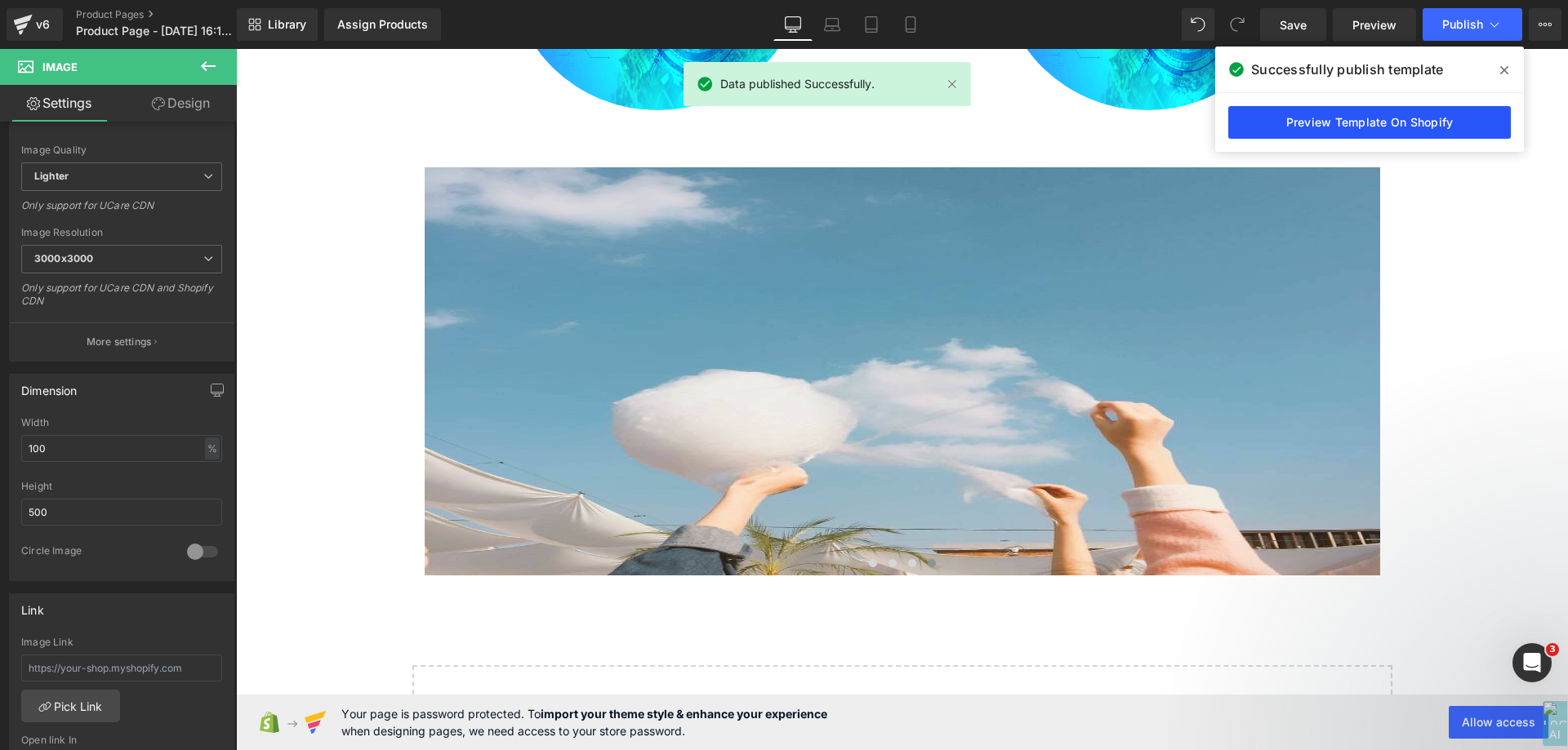
click at [1298, 118] on link "Preview Template On Shopify" at bounding box center [1369, 123] width 283 height 32
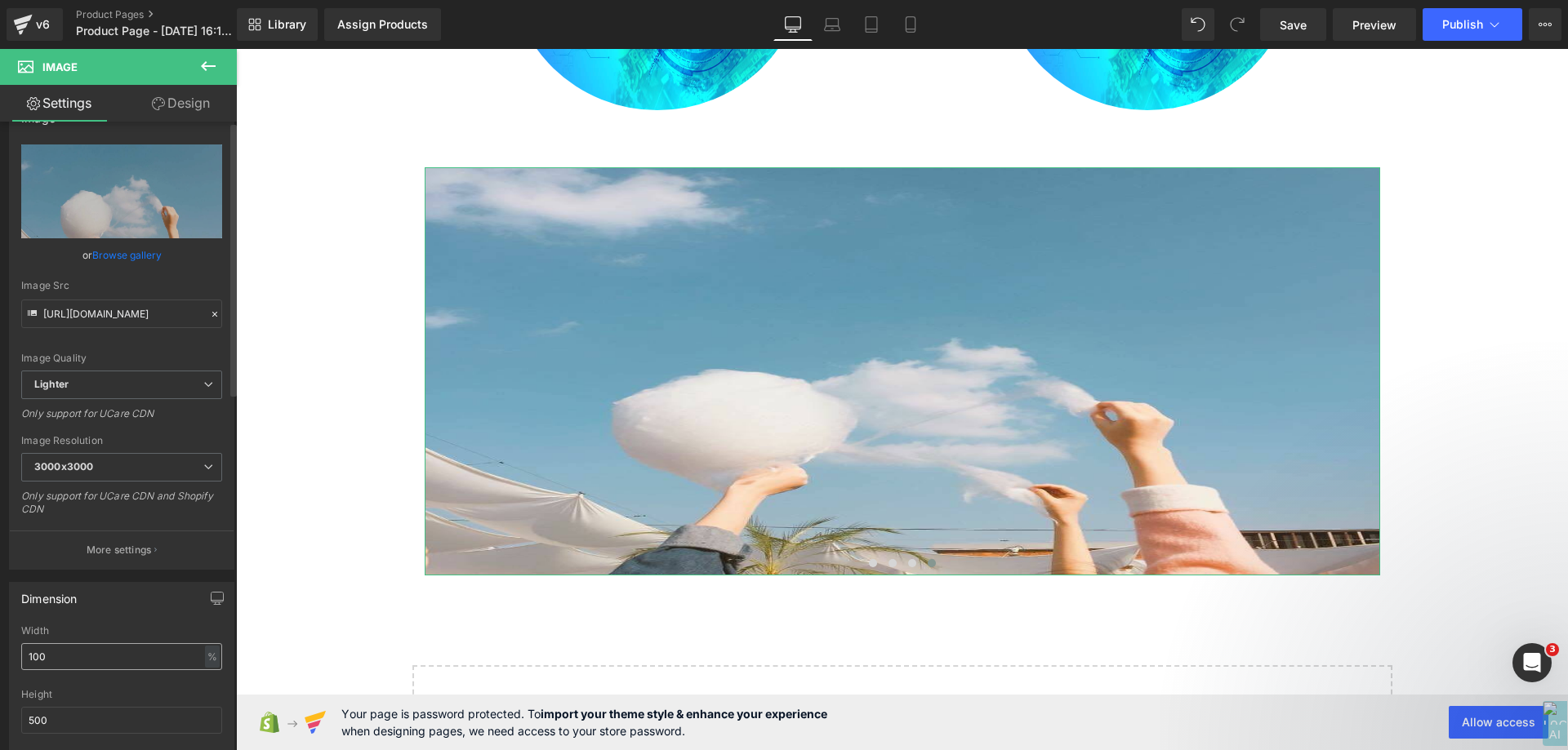
scroll to position [0, 0]
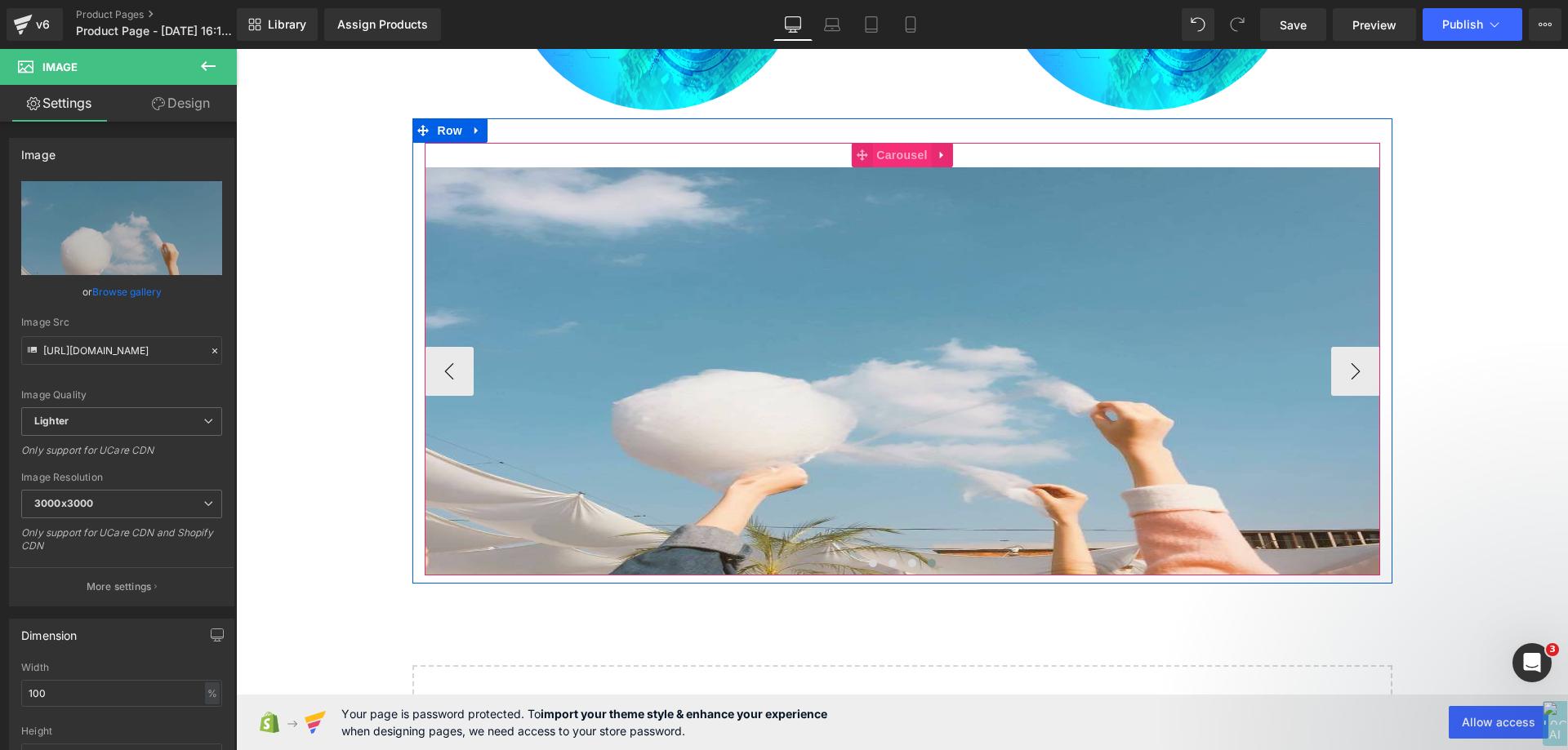
click at [873, 156] on span "Carousel" at bounding box center [901, 155] width 59 height 24
